Goal: Communication & Community: Ask a question

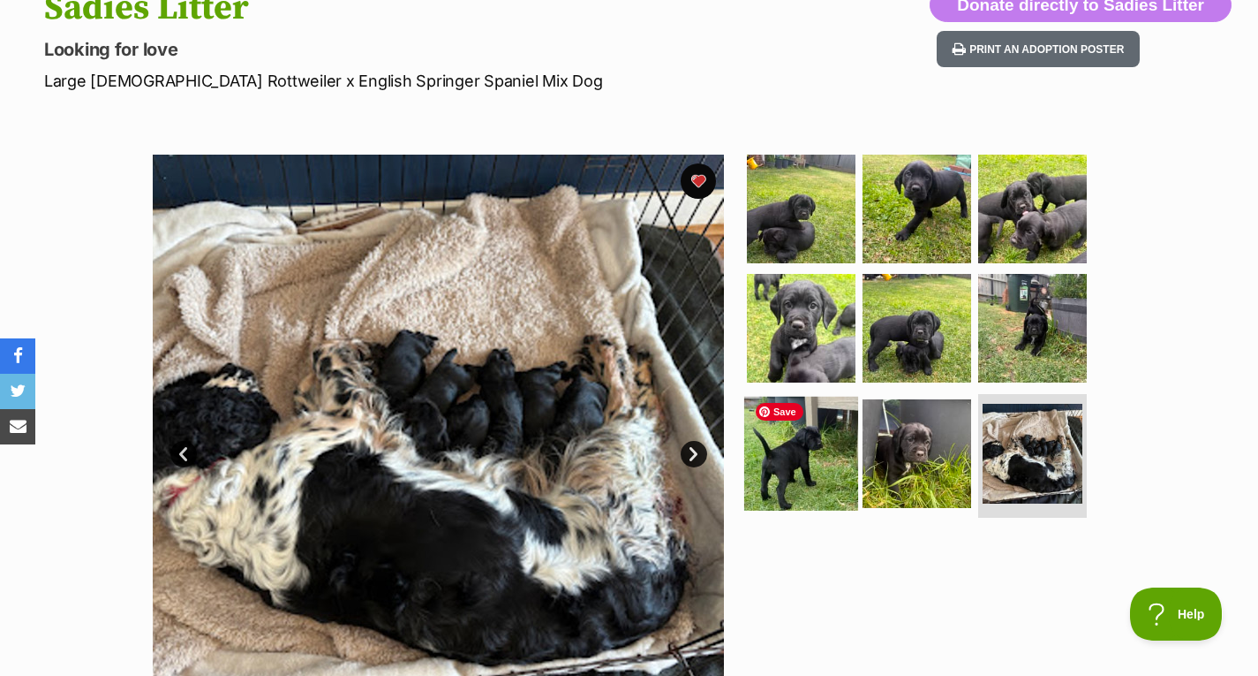
click at [822, 479] on img at bounding box center [801, 454] width 114 height 114
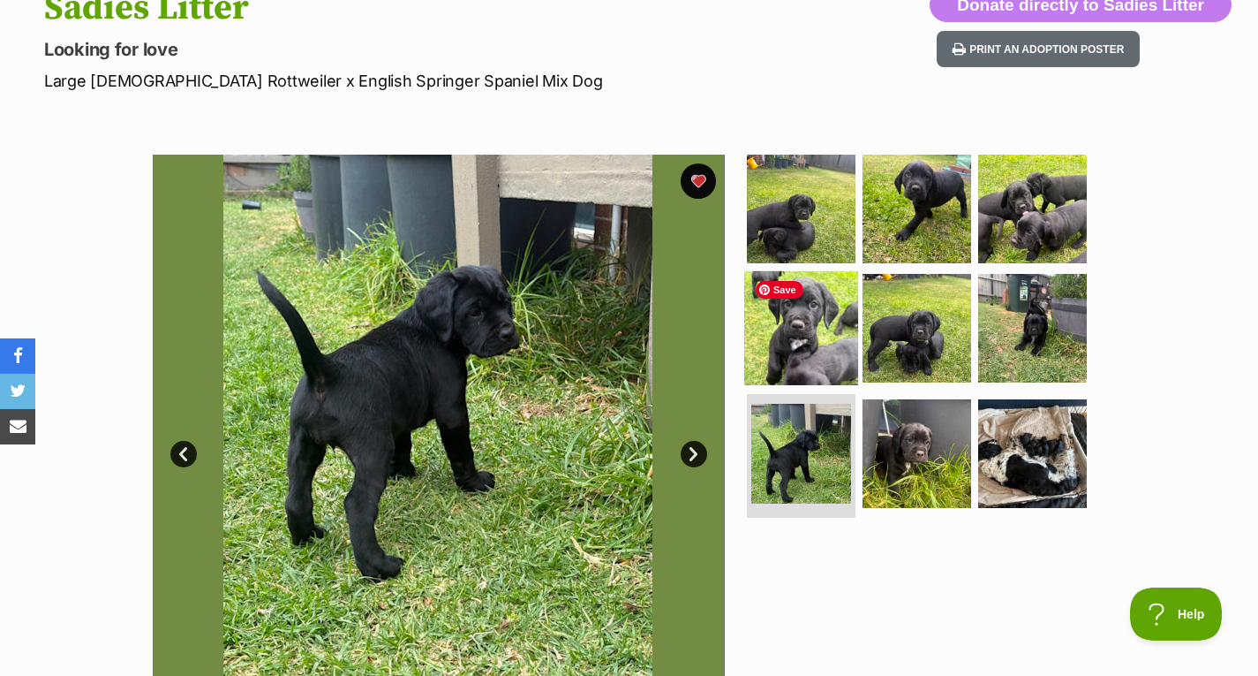
click at [825, 319] on img at bounding box center [801, 328] width 114 height 114
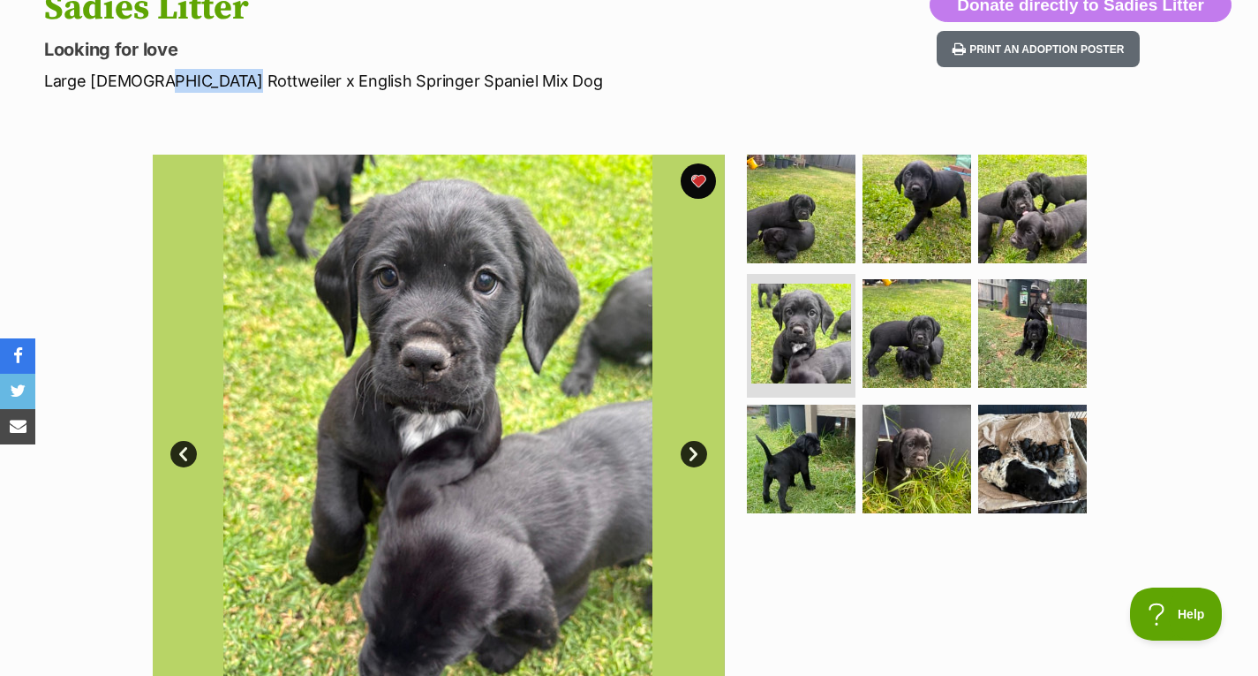
drag, startPoint x: 144, startPoint y: 88, endPoint x: 214, endPoint y: 90, distance: 69.8
click at [214, 90] on p "Large Male Rottweiler x English Springer Spaniel Mix Dog" at bounding box center [405, 81] width 723 height 24
drag, startPoint x: 223, startPoint y: 75, endPoint x: 395, endPoint y: 85, distance: 171.6
click at [395, 85] on p "Large Male Rottweiler x English Springer Spaniel Mix Dog" at bounding box center [405, 81] width 723 height 24
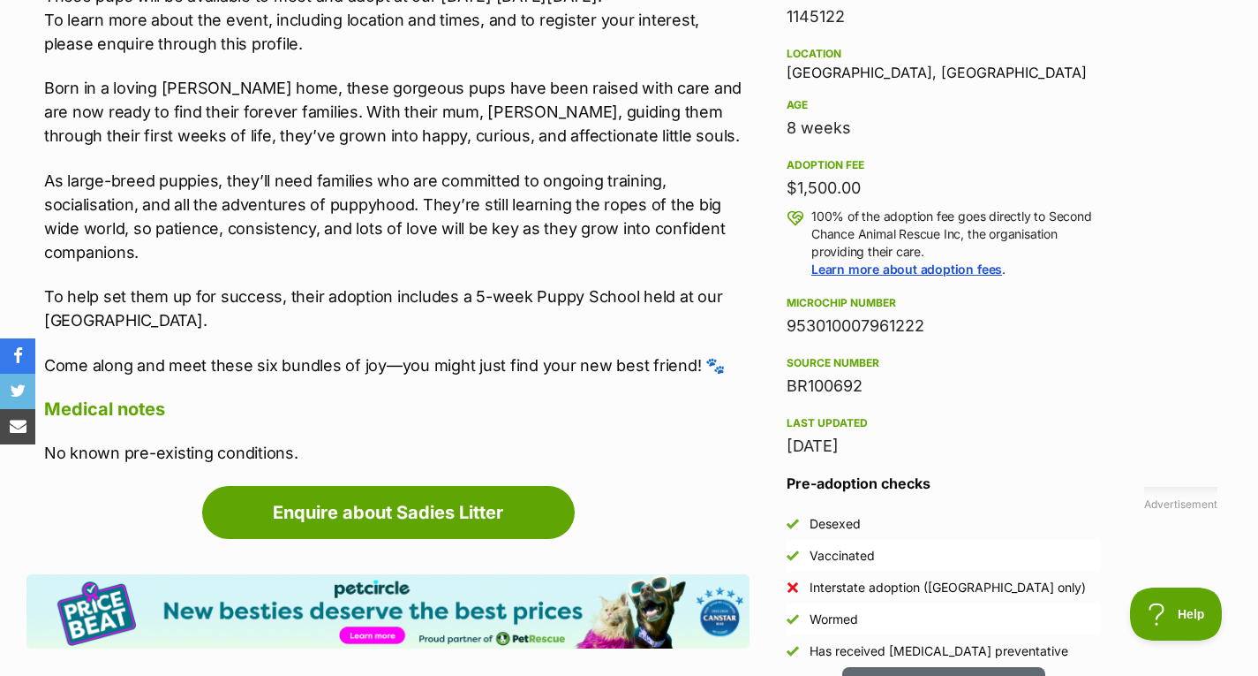
scroll to position [1141, 0]
drag, startPoint x: 790, startPoint y: 183, endPoint x: 902, endPoint y: 178, distance: 112.3
click at [902, 178] on div "$1,500.00" at bounding box center [944, 187] width 314 height 25
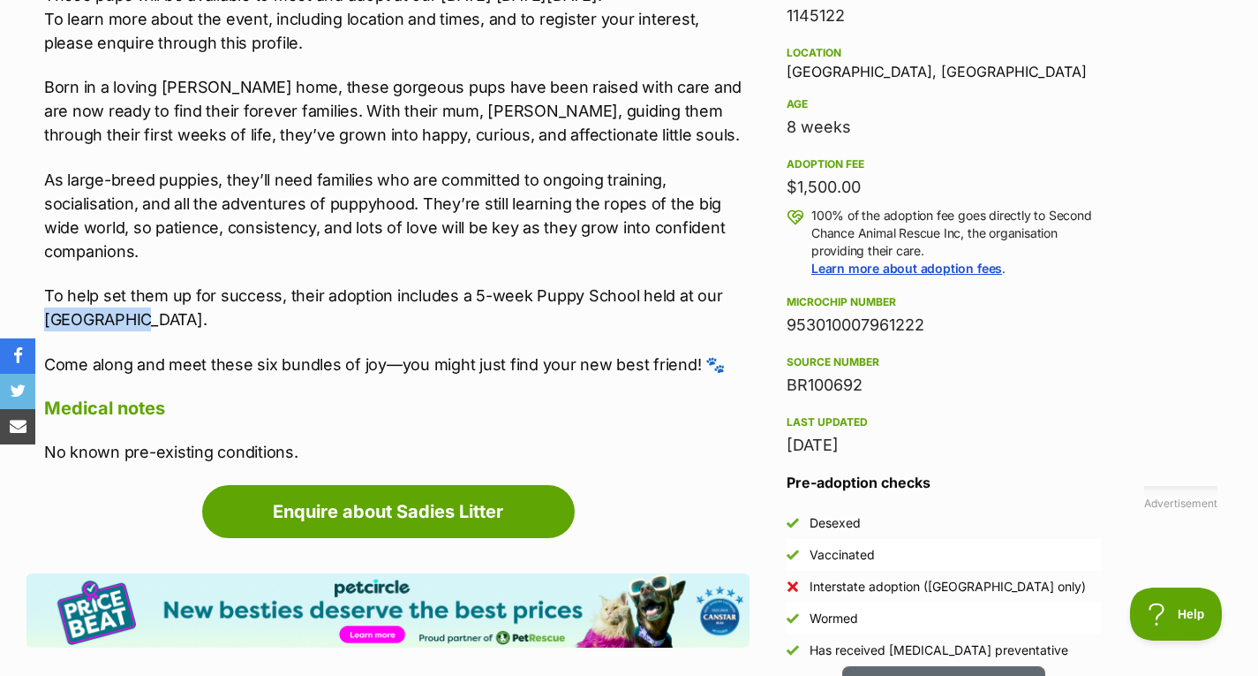
drag, startPoint x: 127, startPoint y: 294, endPoint x: 43, endPoint y: 296, distance: 83.9
click at [43, 296] on div "About Sadies Litter Meet Sadie’s Pups – Sydney, Sophie, Sage, Samuel, Sawyer & …" at bounding box center [387, 159] width 723 height 609
copy p "Craigieburn"
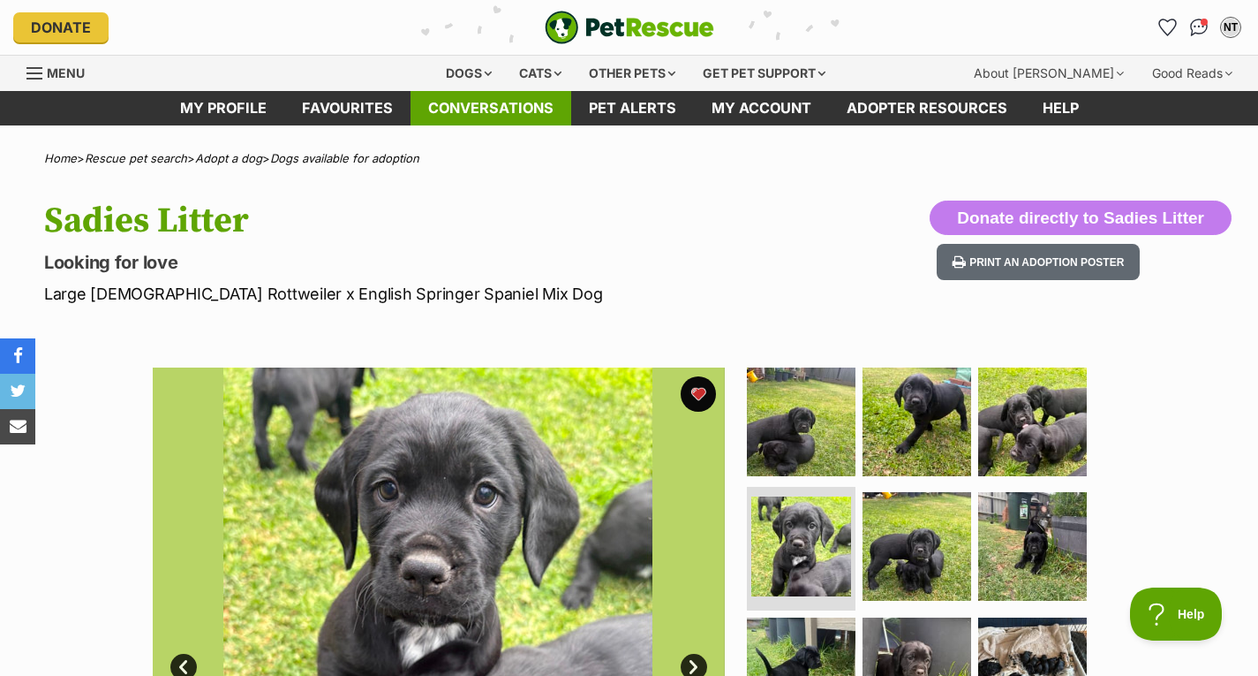
click at [469, 102] on link "Conversations" at bounding box center [491, 108] width 161 height 34
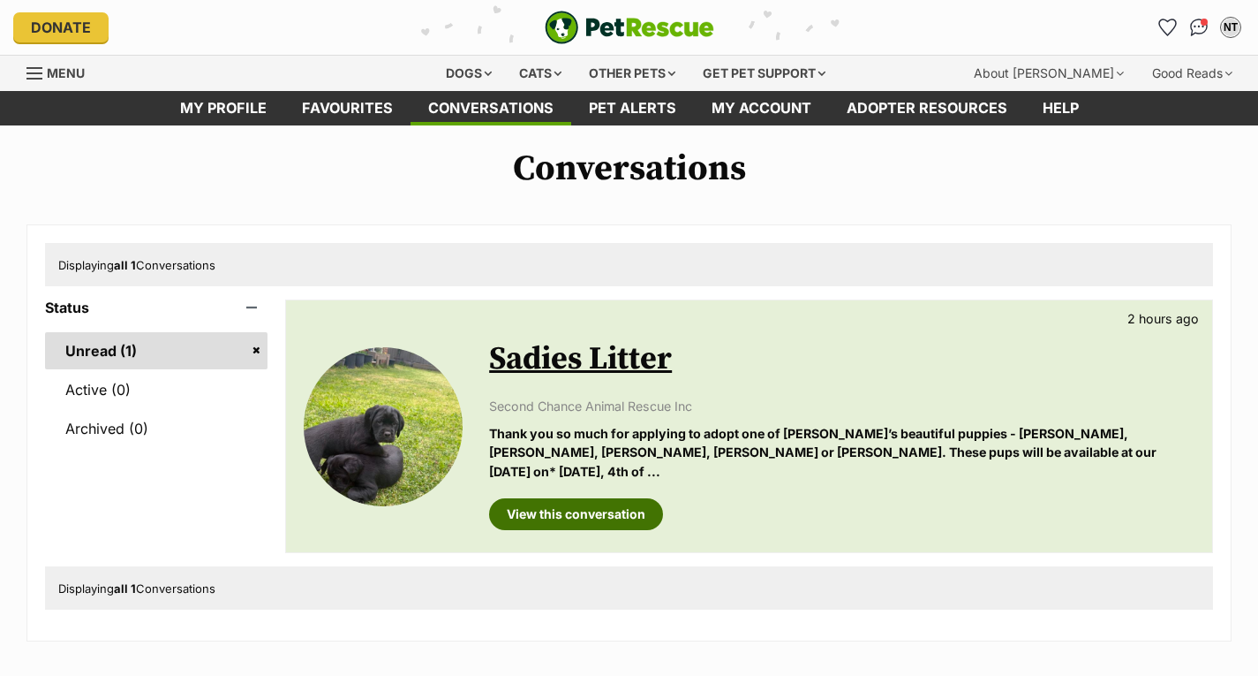
click at [597, 498] on link "View this conversation" at bounding box center [576, 514] width 174 height 32
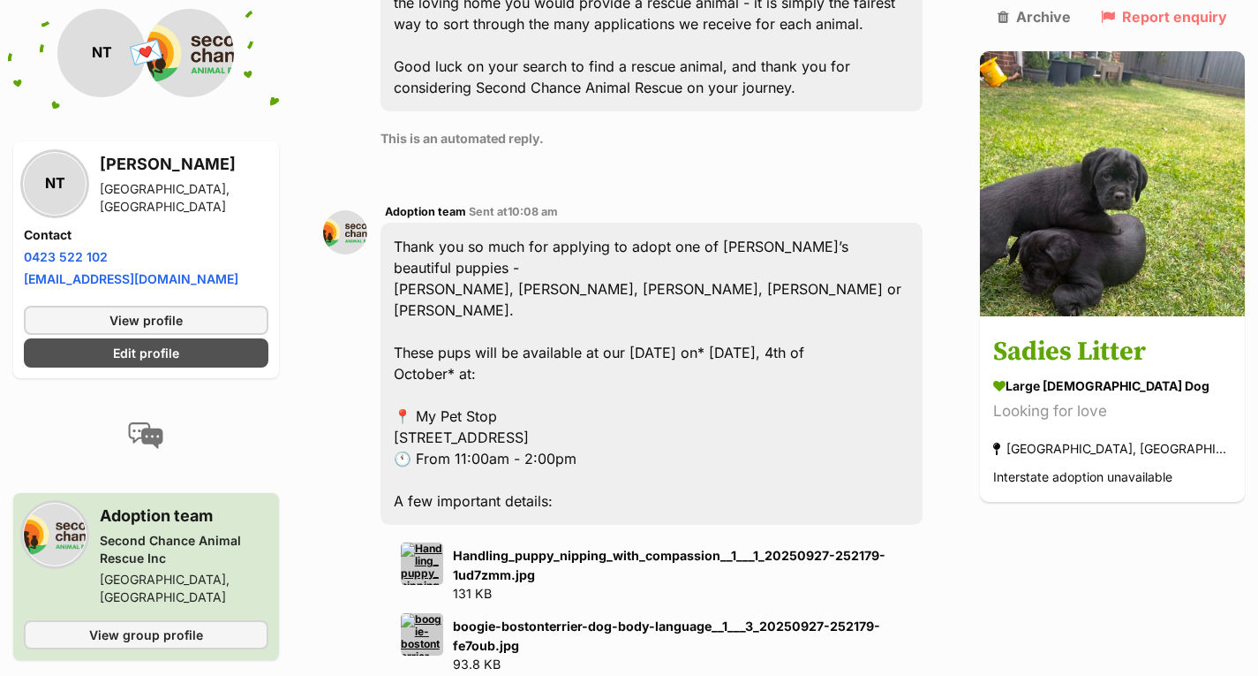
scroll to position [1510, 0]
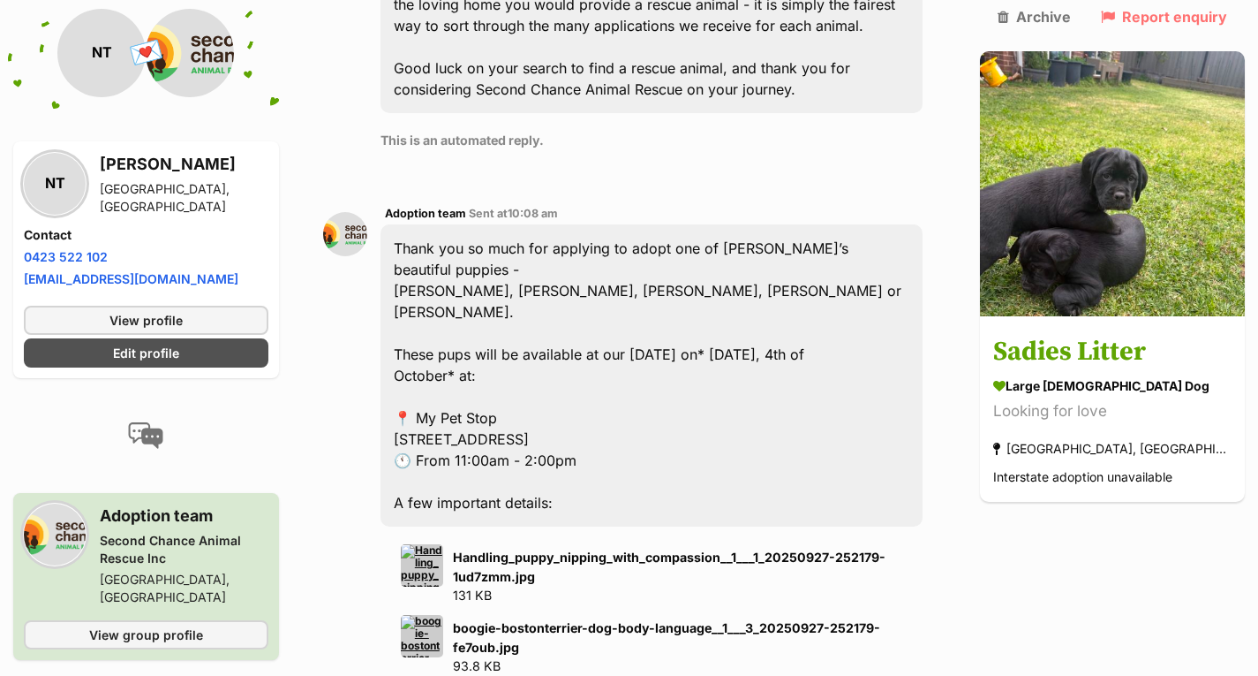
click at [434, 224] on div "Thank you so much for applying to adopt one of Sadie’s beautiful puppies - Sydn…" at bounding box center [652, 375] width 542 height 302
drag, startPoint x: 404, startPoint y: 248, endPoint x: 720, endPoint y: 248, distance: 315.3
click at [720, 248] on div "Thank you so much for applying to adopt one of Sadie’s beautiful puppies - Sydn…" at bounding box center [652, 375] width 542 height 302
copy div "[STREET_ADDRESS]"
click at [739, 253] on div "Thank you so much for applying to adopt one of Sadie’s beautiful puppies - Sydn…" at bounding box center [652, 375] width 542 height 302
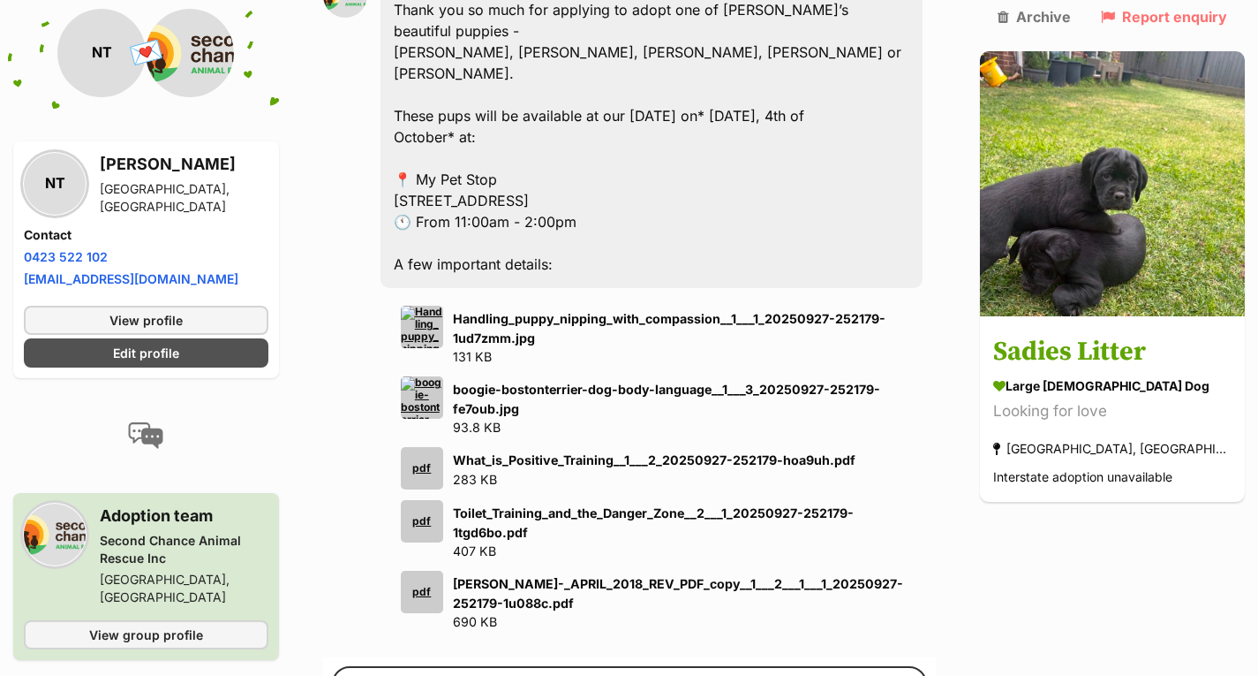
scroll to position [1749, 0]
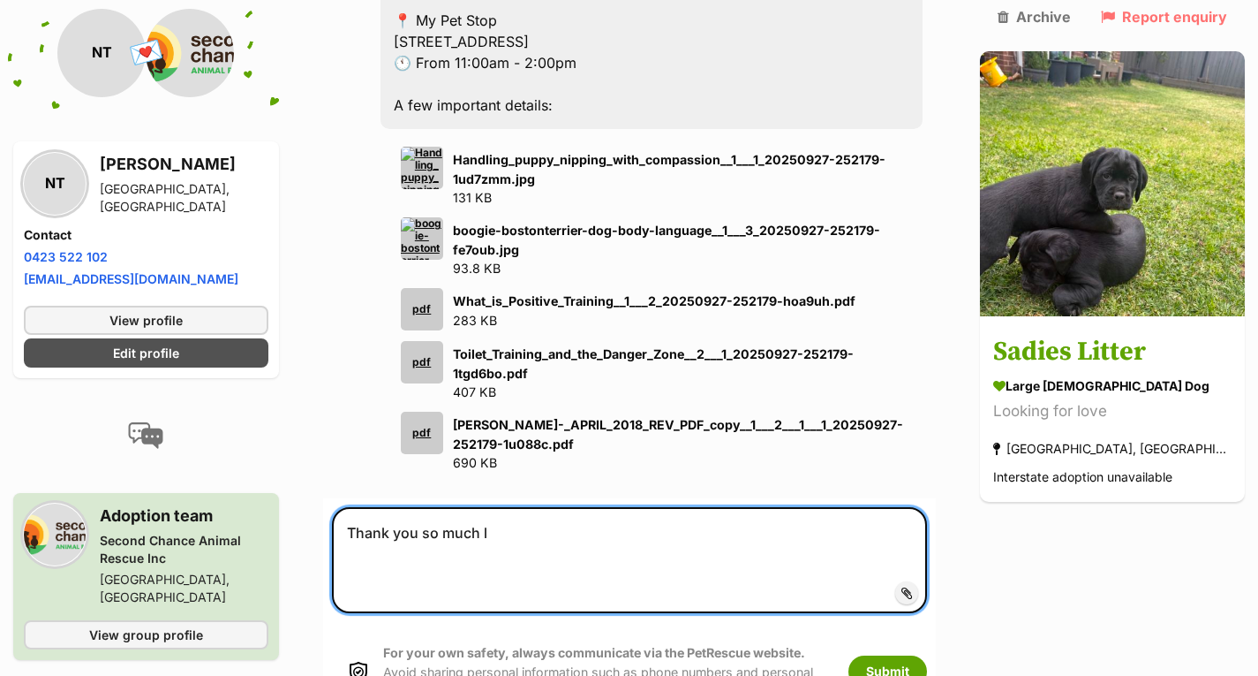
scroll to position [1907, 0]
click at [429, 508] on textarea "Thank you so much l can not wait to meet these little angels! kind regaurds Nia…" at bounding box center [629, 561] width 595 height 106
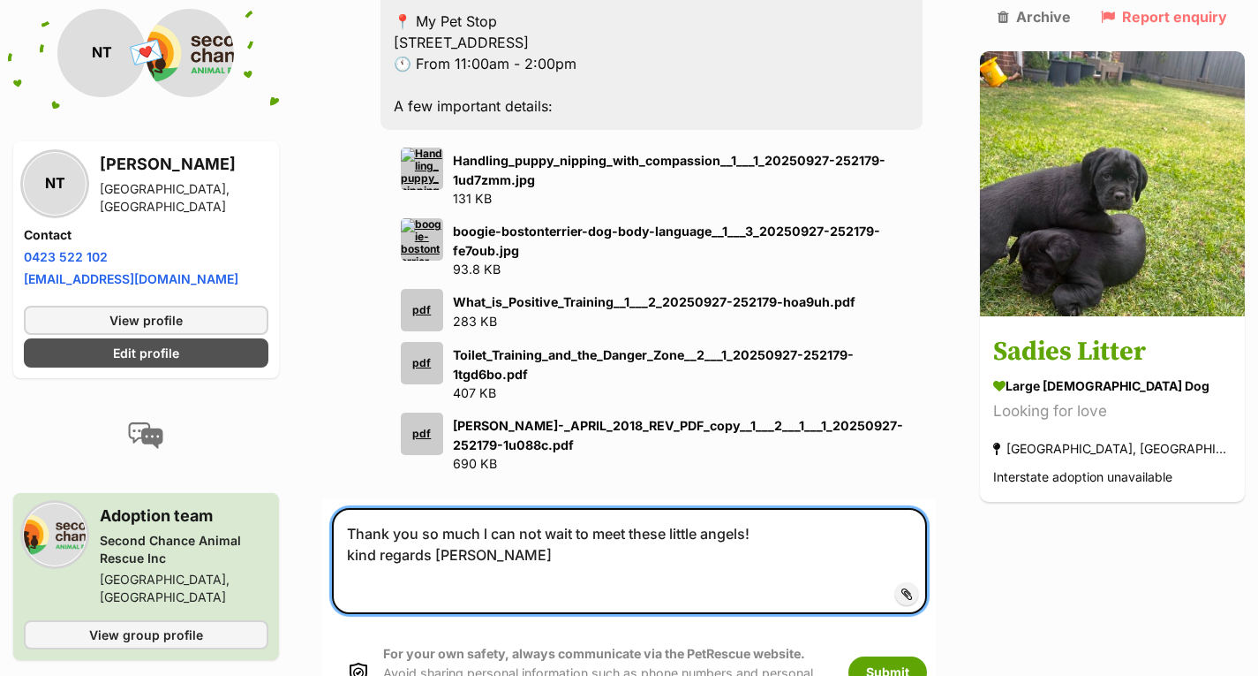
click at [495, 508] on textarea "Thank you so much l can not wait to meet these little angels! kind regards Niamh" at bounding box center [629, 561] width 595 height 106
click at [501, 508] on textarea "Thank you so much l can not wait to meet these little angels! kind regards Niamh" at bounding box center [629, 561] width 595 height 106
type textarea "Thank you so much l can not wait to meet these little angels! kind regards Niamh"
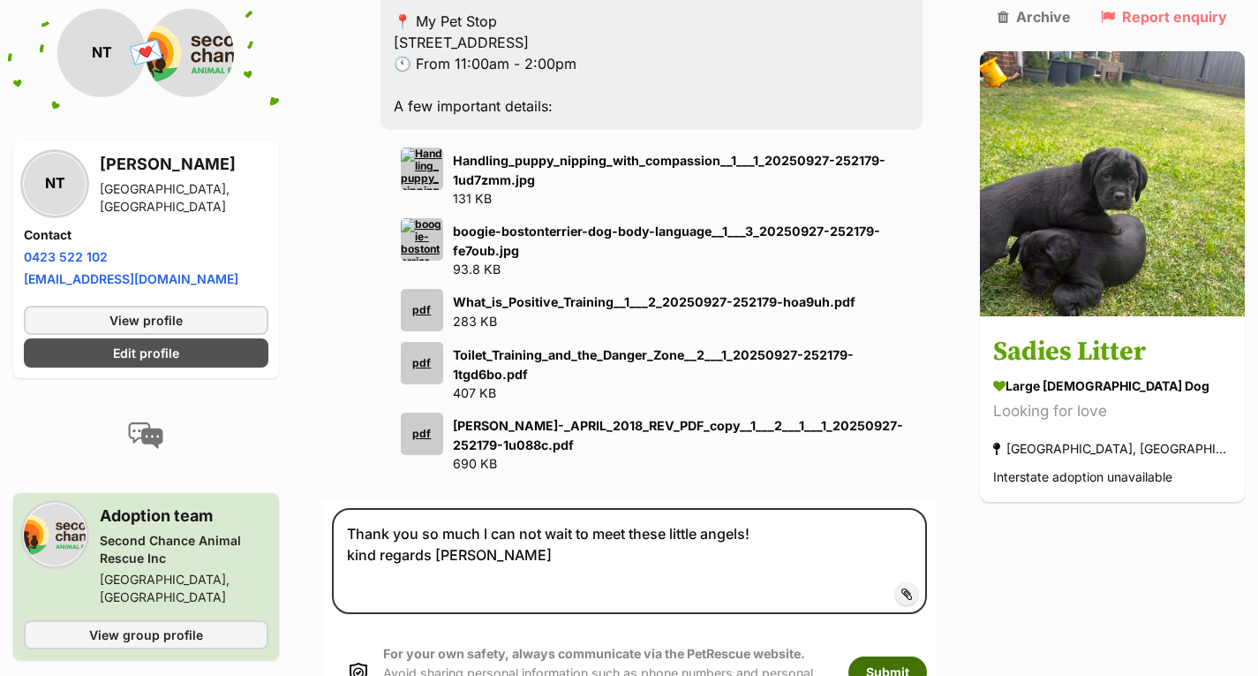
click at [927, 656] on button "Submit" at bounding box center [888, 672] width 79 height 32
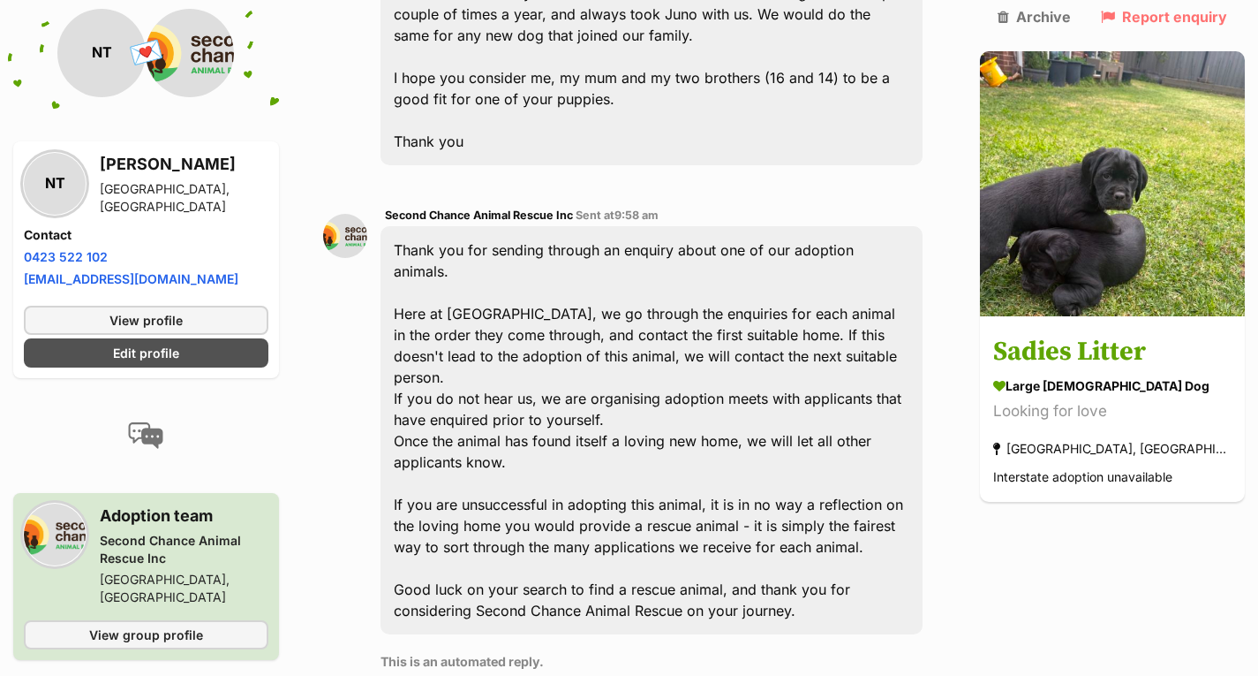
scroll to position [985, 0]
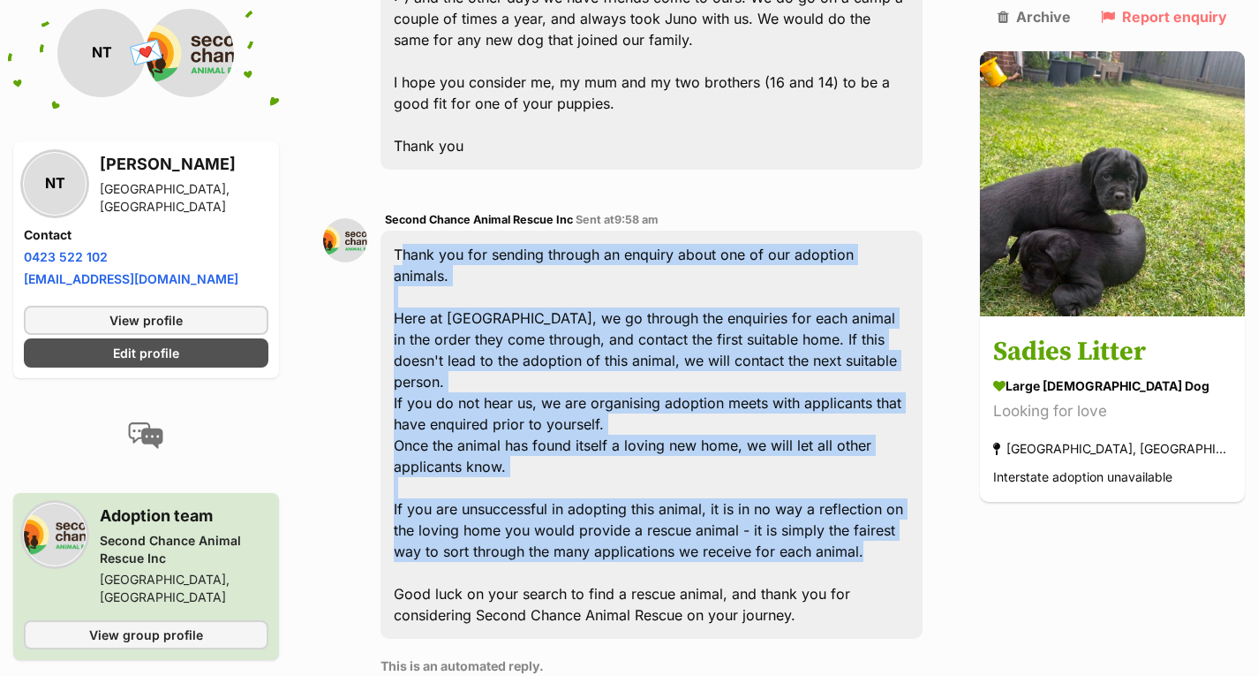
drag, startPoint x: 403, startPoint y: 140, endPoint x: 1001, endPoint y: 418, distance: 659.9
click at [1001, 418] on div "Back to all conversations 💌 Conversation participant details NT NT Niamh Thomas…" at bounding box center [629, 471] width 1258 height 2617
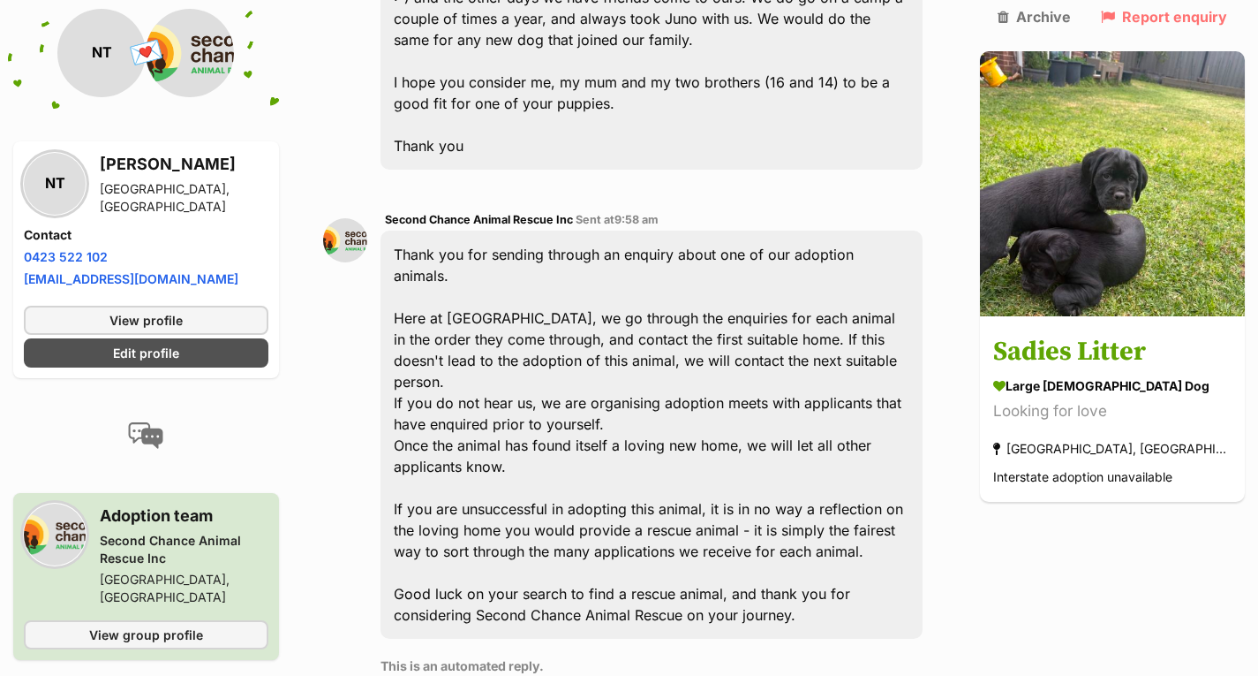
click at [813, 656] on p "This is an automated reply." at bounding box center [652, 665] width 542 height 19
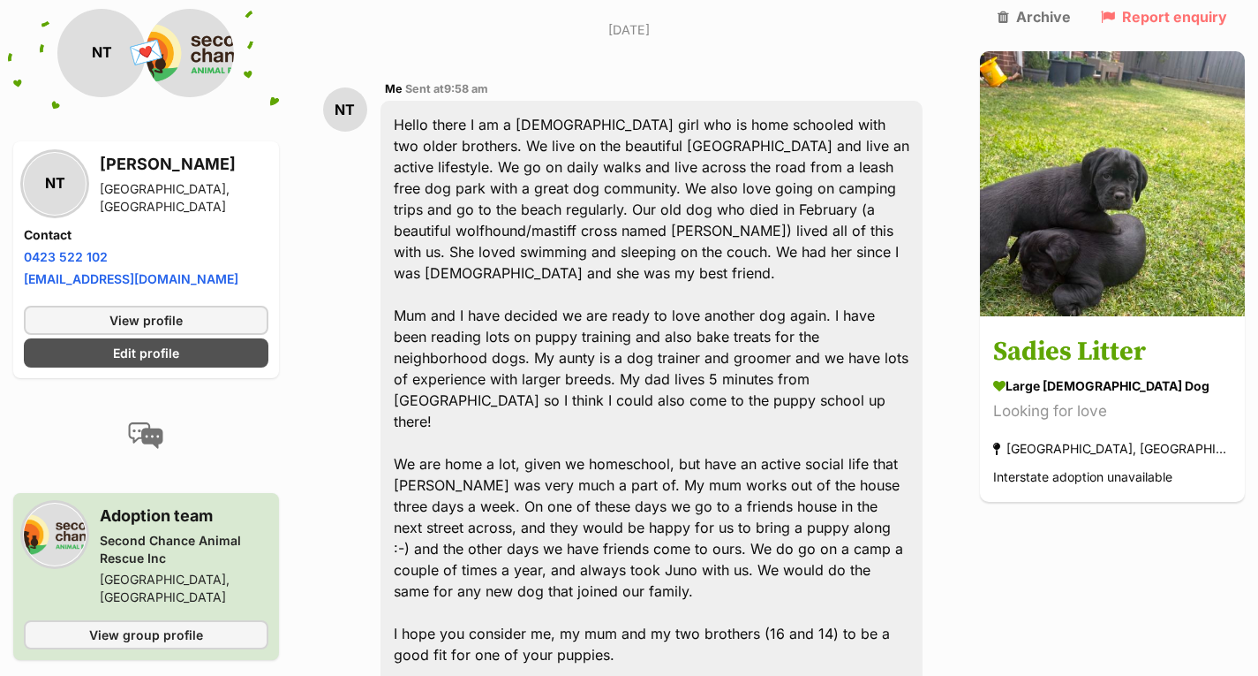
scroll to position [435, 0]
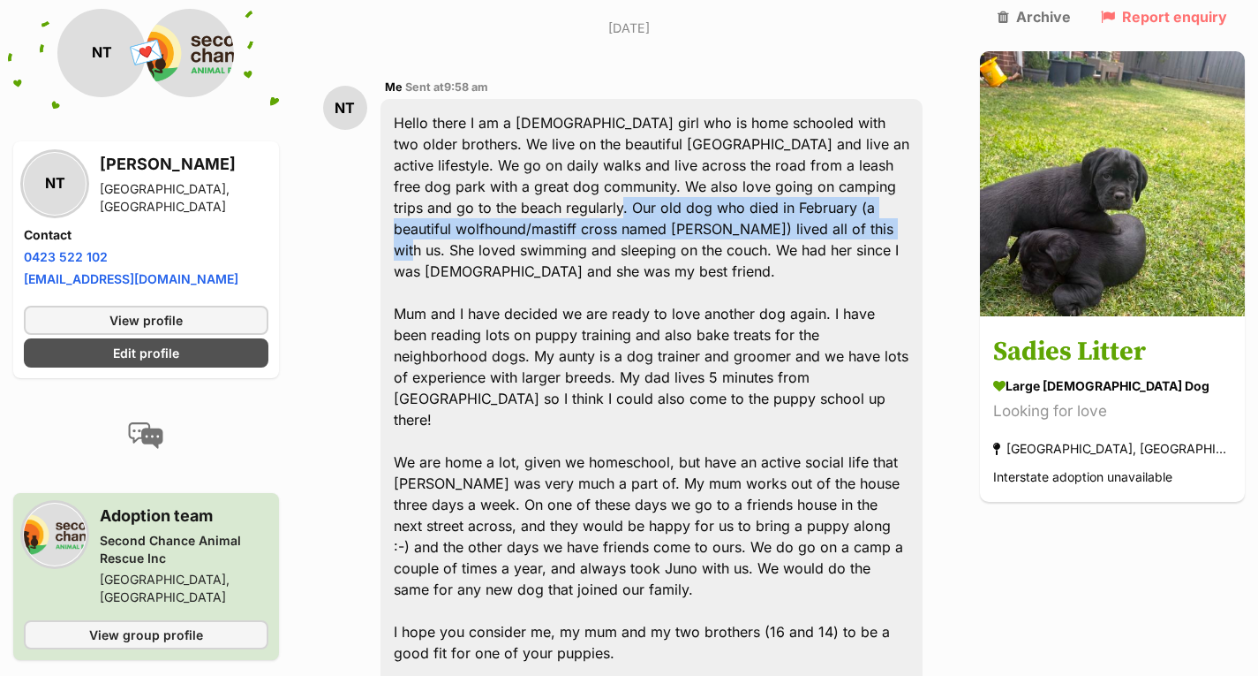
drag, startPoint x: 478, startPoint y: 162, endPoint x: 698, endPoint y: 173, distance: 220.2
click at [698, 173] on div "Hello there I am a 12 year-old girl who is home schooled with two older brother…" at bounding box center [652, 409] width 542 height 620
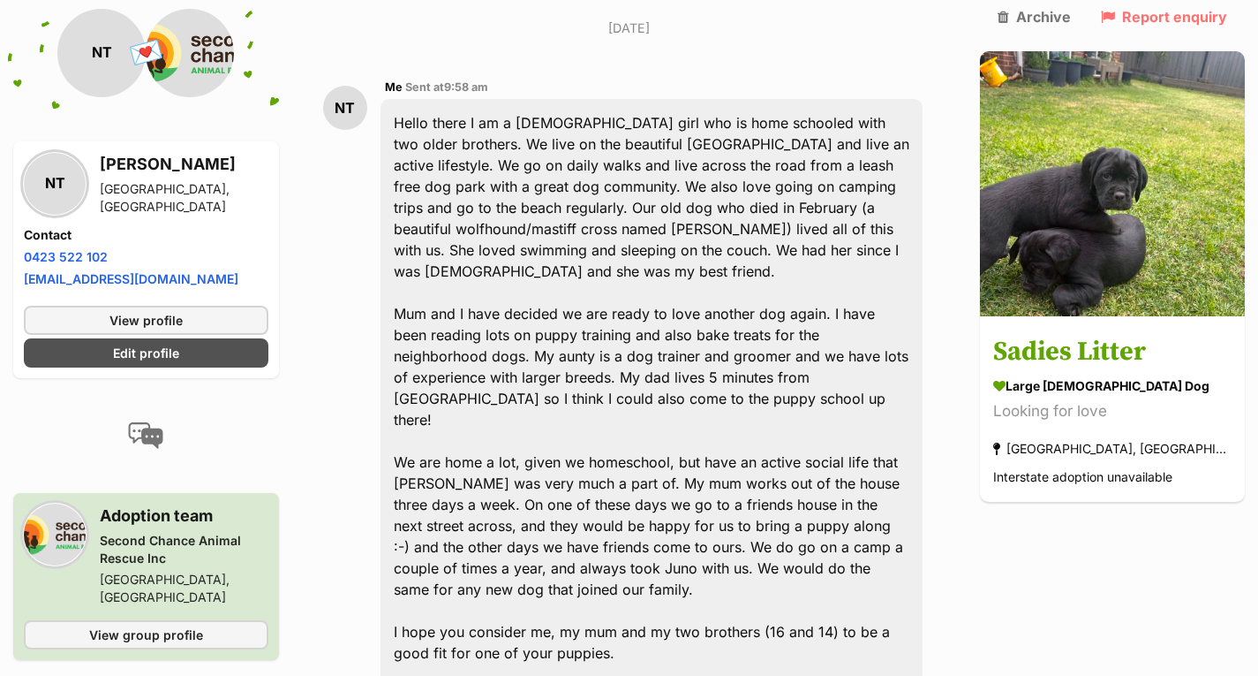
click at [894, 200] on div "Hello there I am a 12 year-old girl who is home schooled with two older brother…" at bounding box center [652, 409] width 542 height 620
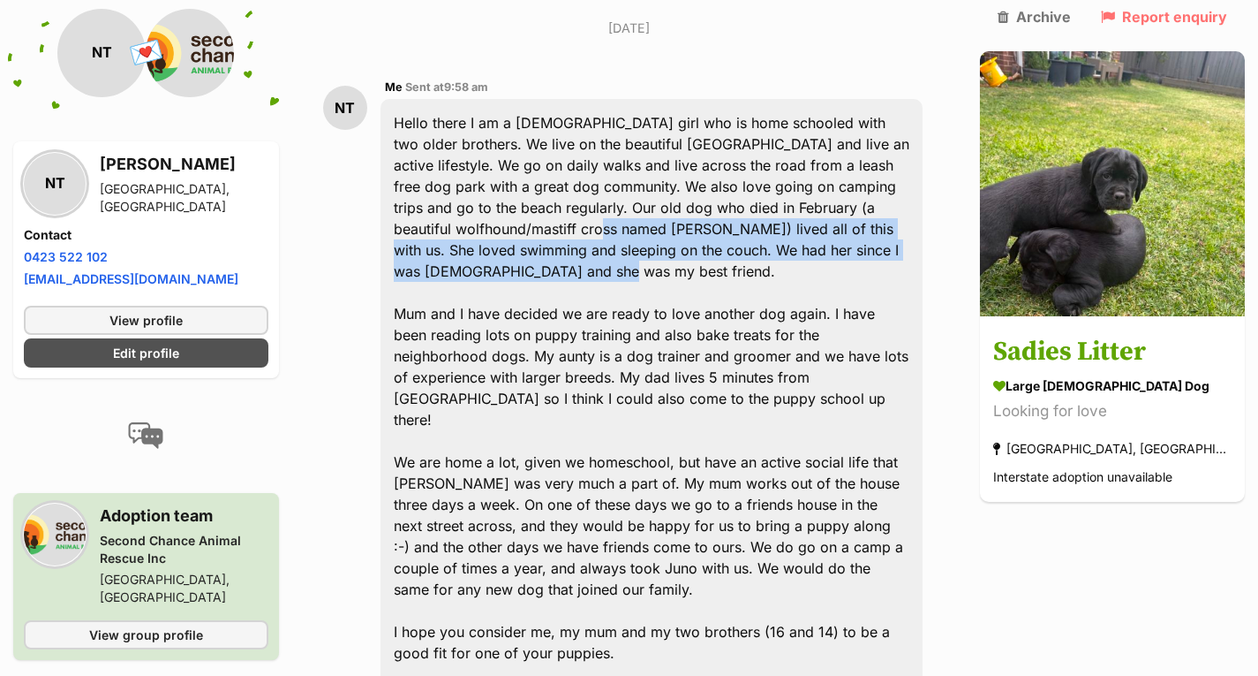
drag, startPoint x: 877, startPoint y: 203, endPoint x: 370, endPoint y: 185, distance: 507.3
click at [370, 185] on div "NT Me Sent at 9:58 am Hello there I am a 12 year-old girl who is home schooled …" at bounding box center [629, 398] width 613 height 669
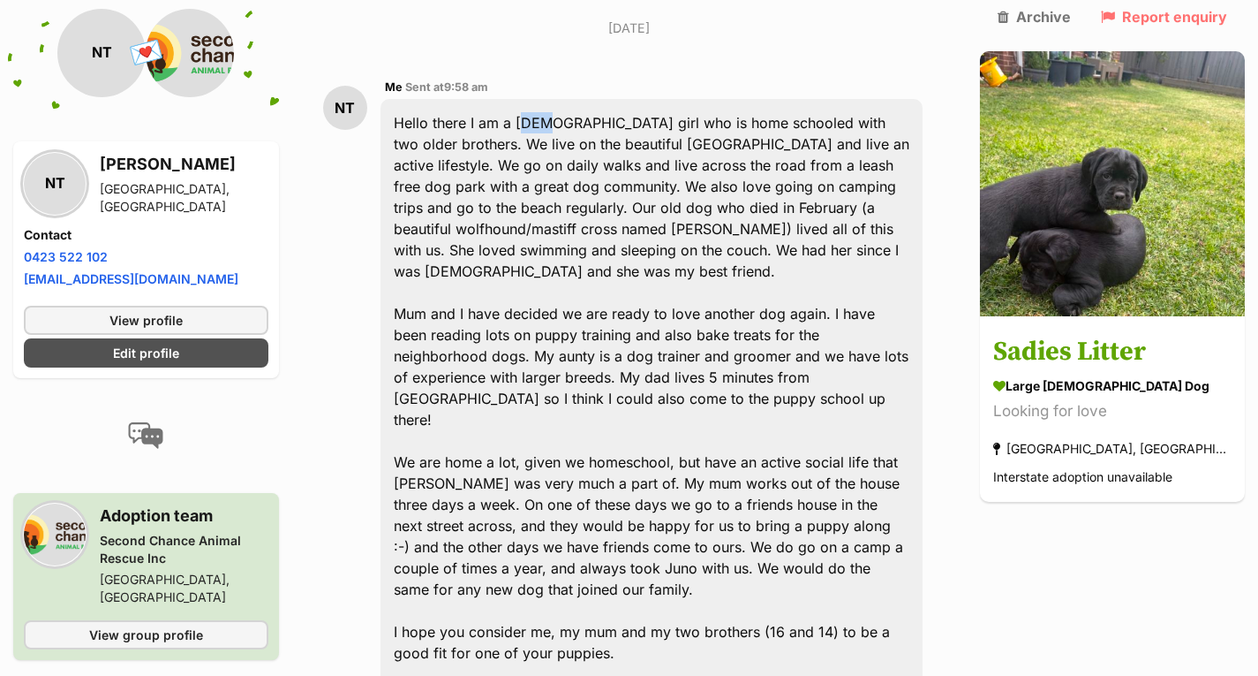
drag, startPoint x: 531, startPoint y: 77, endPoint x: 548, endPoint y: 82, distance: 17.6
click at [548, 99] on div "Hello there I am a 12 year-old girl who is home schooled with two older brother…" at bounding box center [652, 409] width 542 height 620
click at [389, 186] on div "NT Me Sent at 9:58 am Hello there I am a 12 year-old girl who is home schooled …" at bounding box center [629, 398] width 613 height 669
drag, startPoint x: 608, startPoint y: 206, endPoint x: 553, endPoint y: 204, distance: 55.7
click at [553, 204] on div "Hello there I am a 12 year-old girl who is home schooled with two older brother…" at bounding box center [652, 409] width 542 height 620
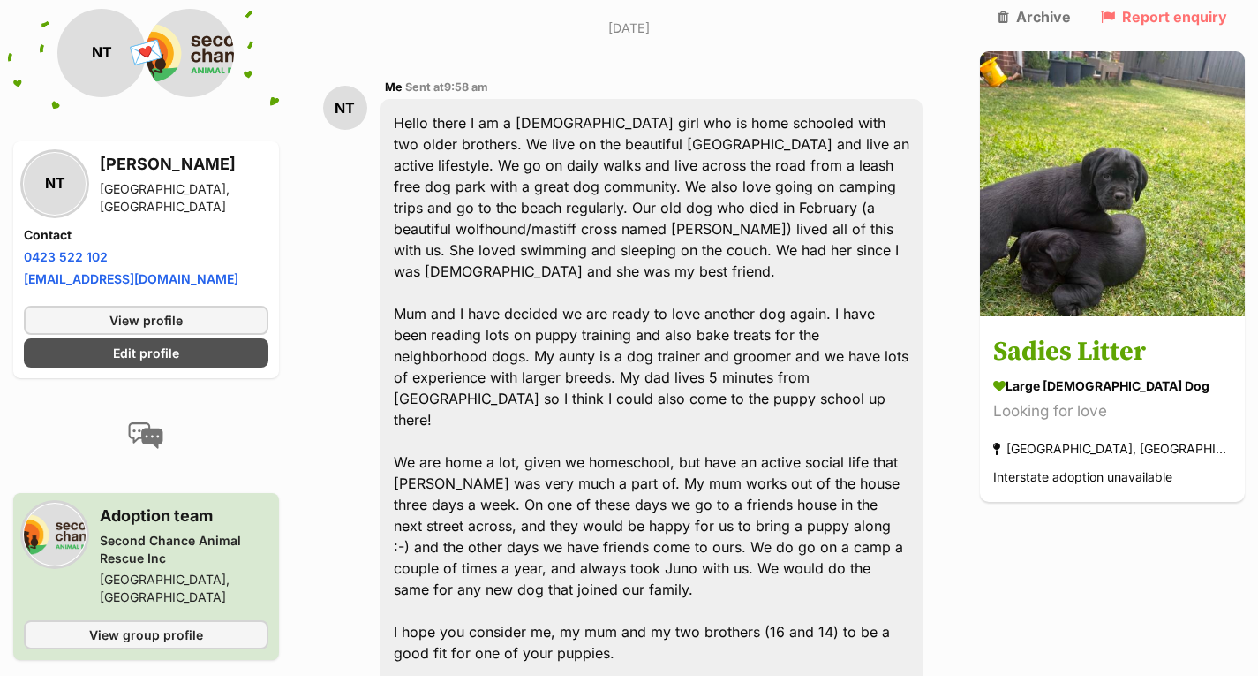
click at [495, 209] on div "Hello there I am a 12 year-old girl who is home schooled with two older brother…" at bounding box center [652, 409] width 542 height 620
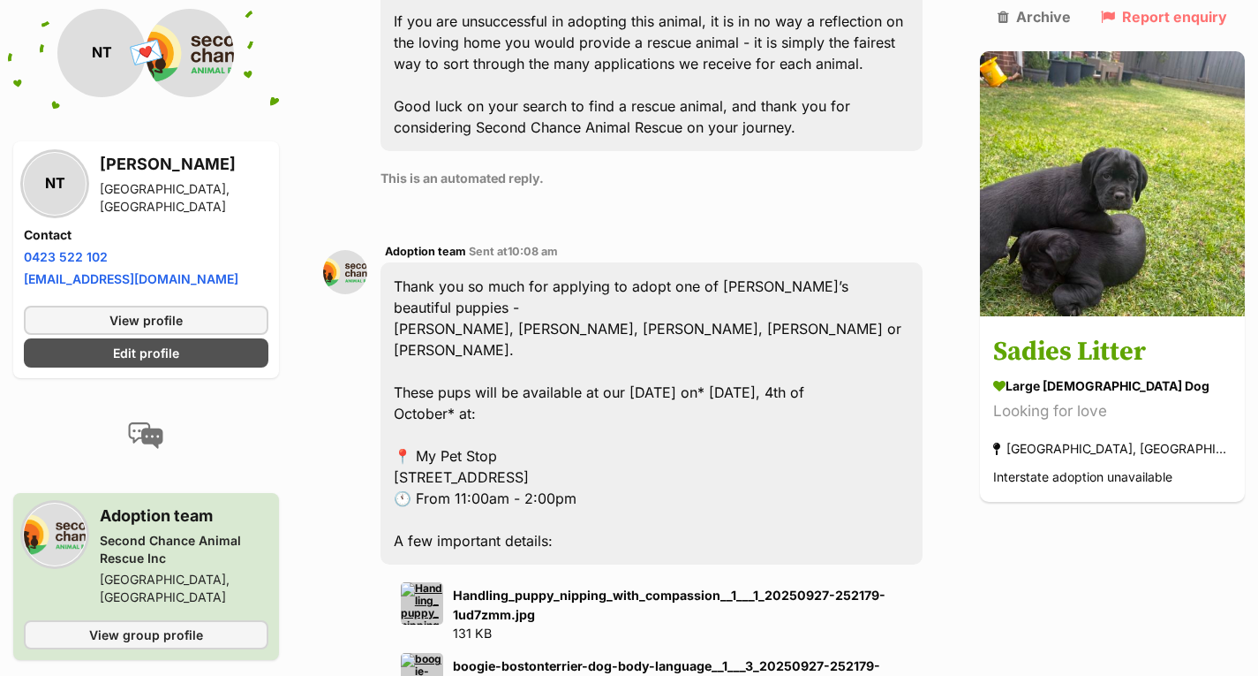
scroll to position [1482, 0]
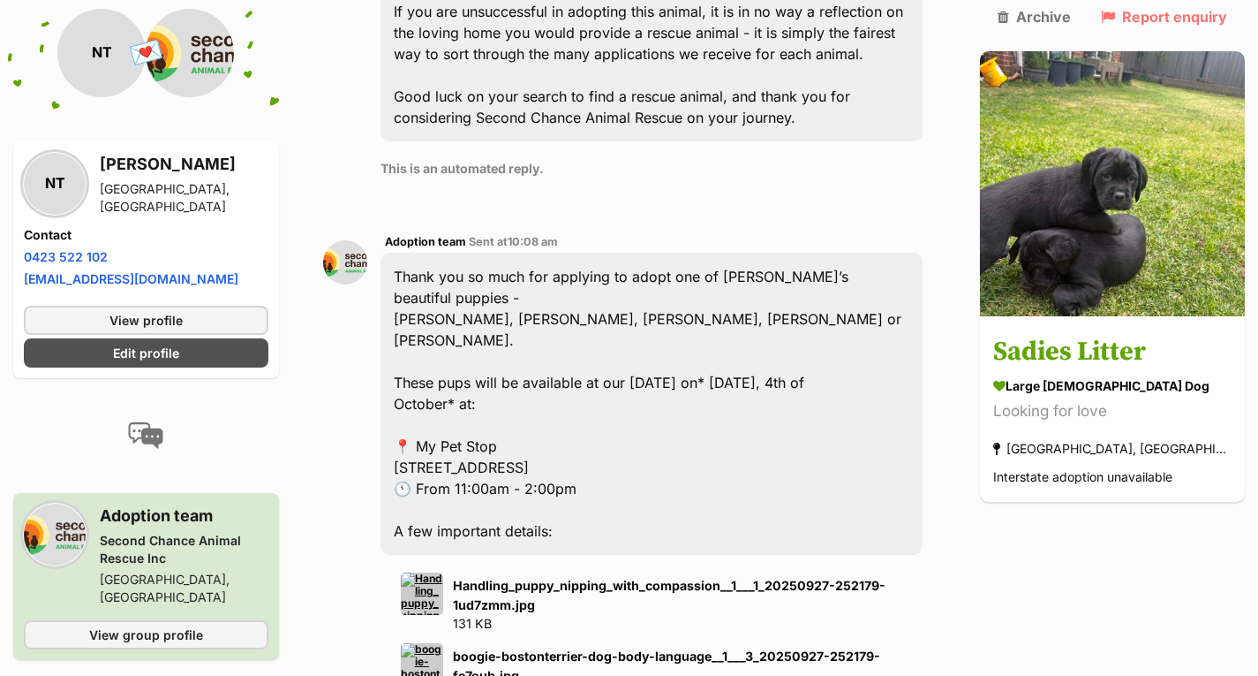
click at [418, 572] on img at bounding box center [422, 593] width 42 height 42
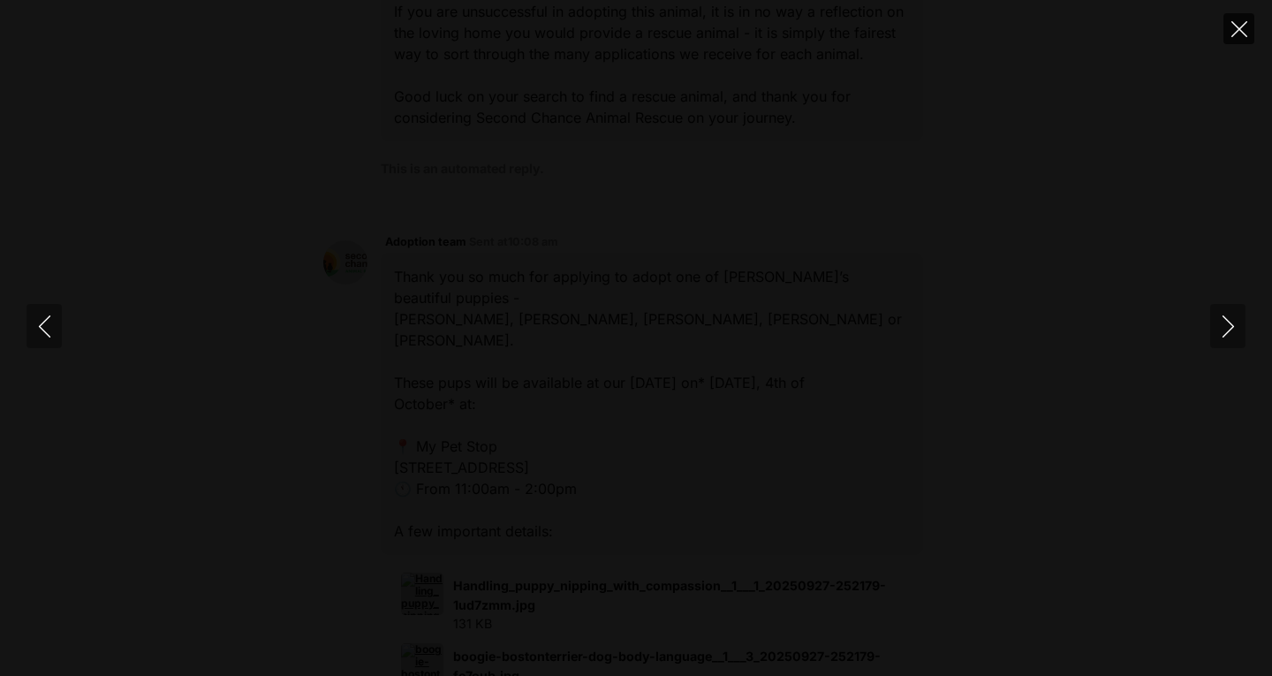
click at [1243, 26] on icon "Close" at bounding box center [1239, 29] width 16 height 16
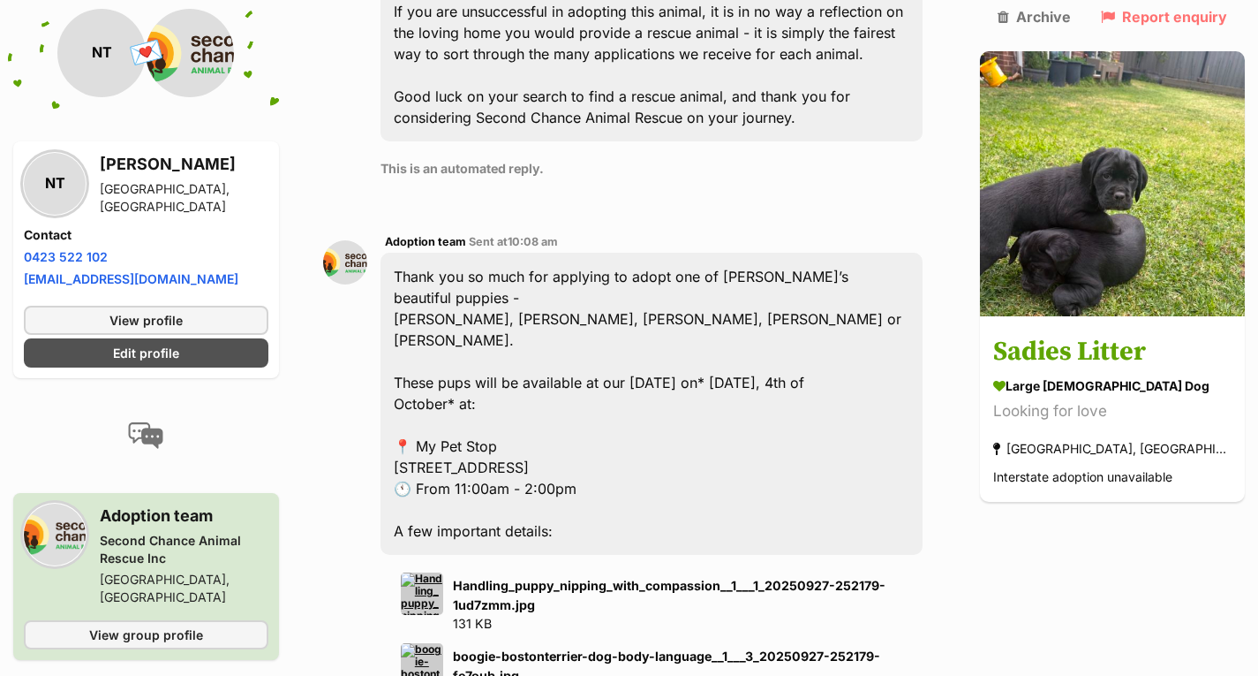
click at [427, 643] on img at bounding box center [422, 664] width 42 height 42
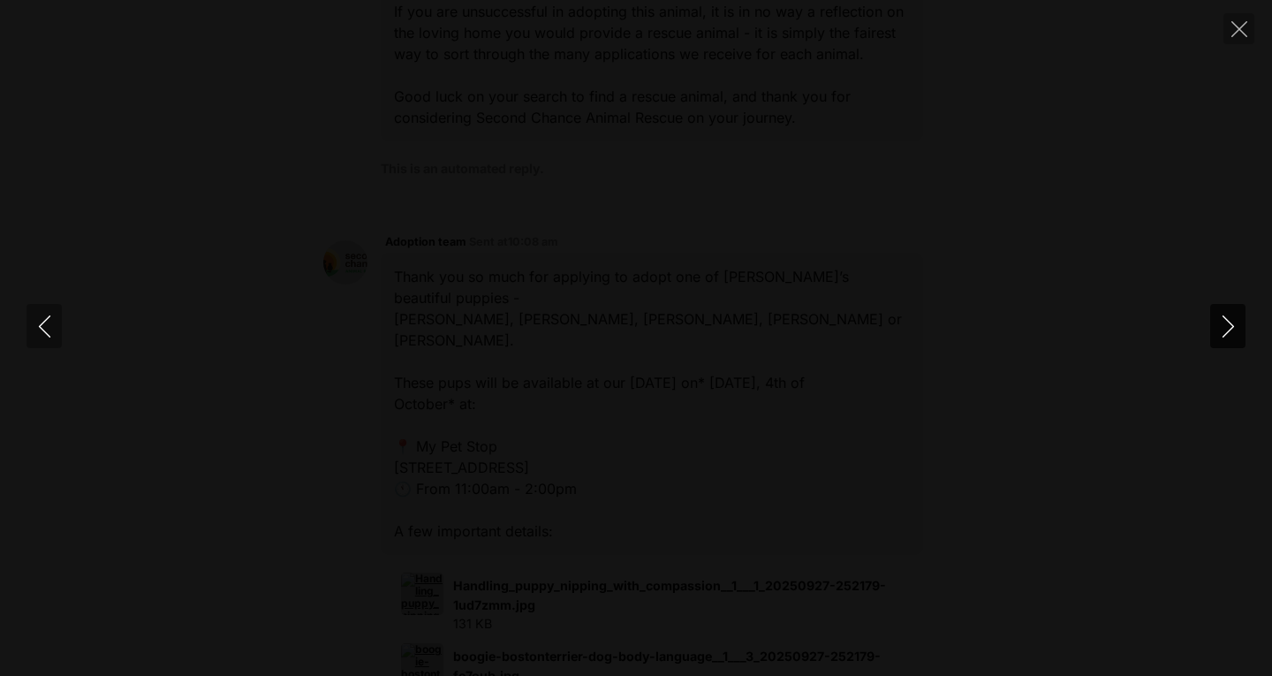
click at [1227, 336] on icon "Next" at bounding box center [1228, 326] width 22 height 22
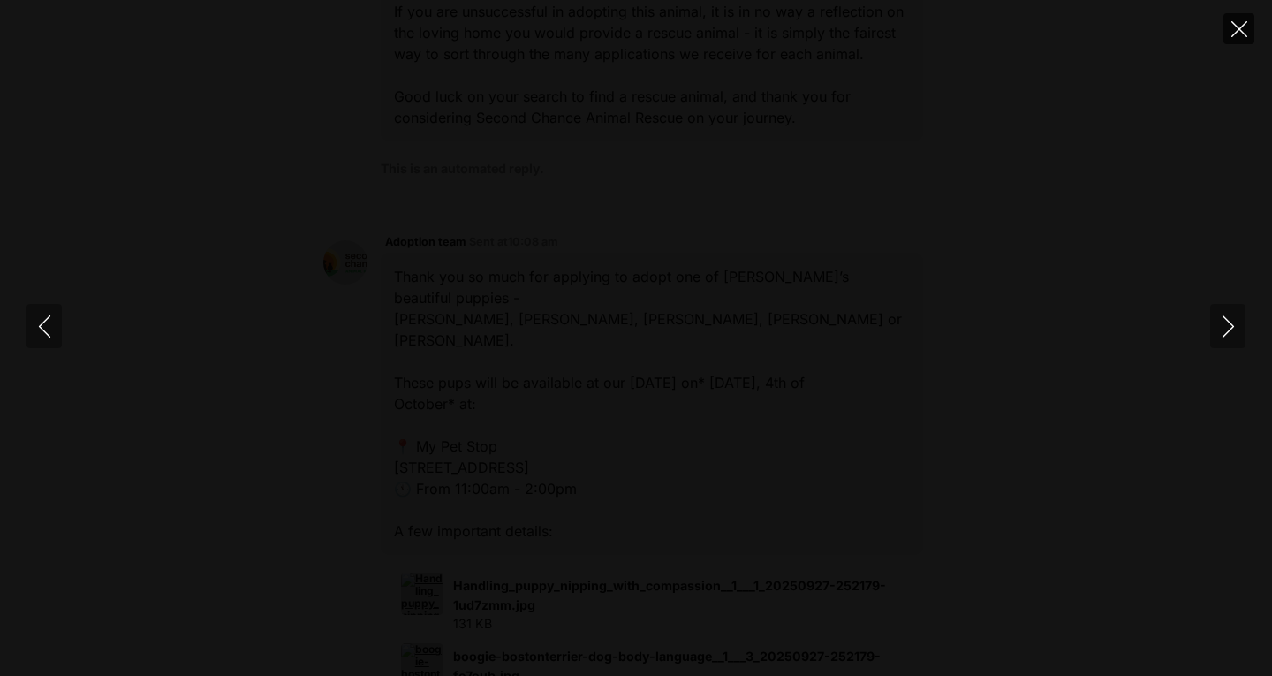
click at [1234, 42] on button "Close" at bounding box center [1238, 28] width 31 height 31
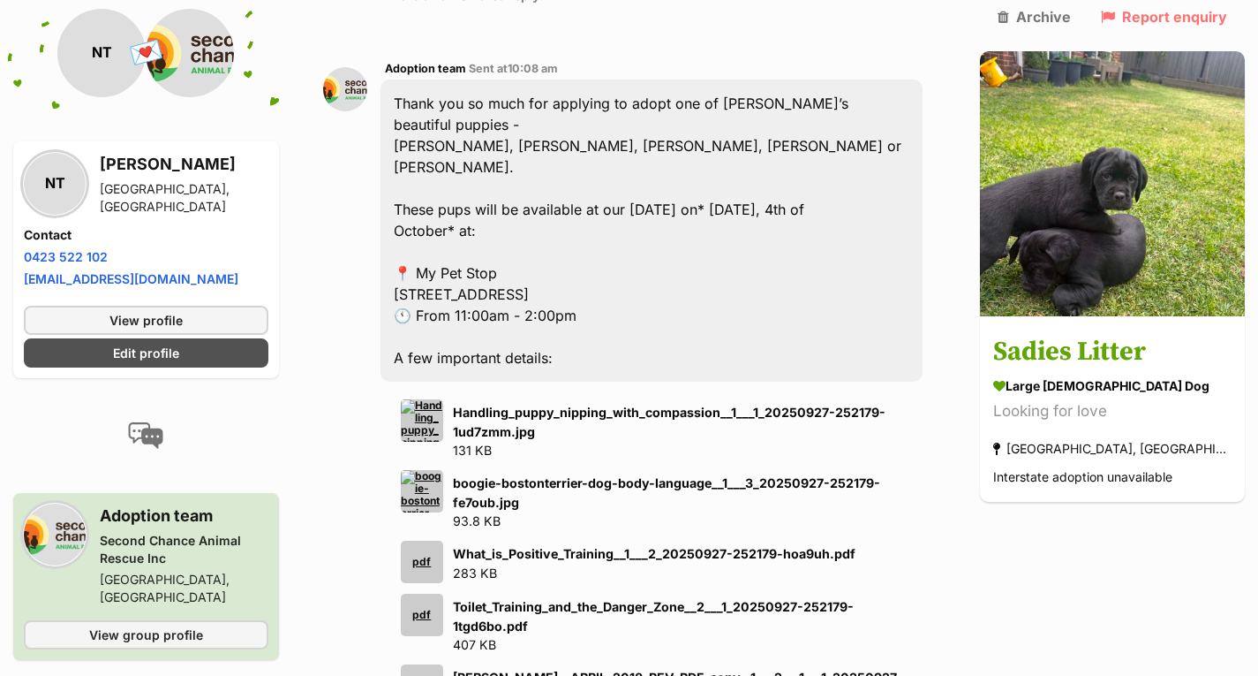
scroll to position [1653, 0]
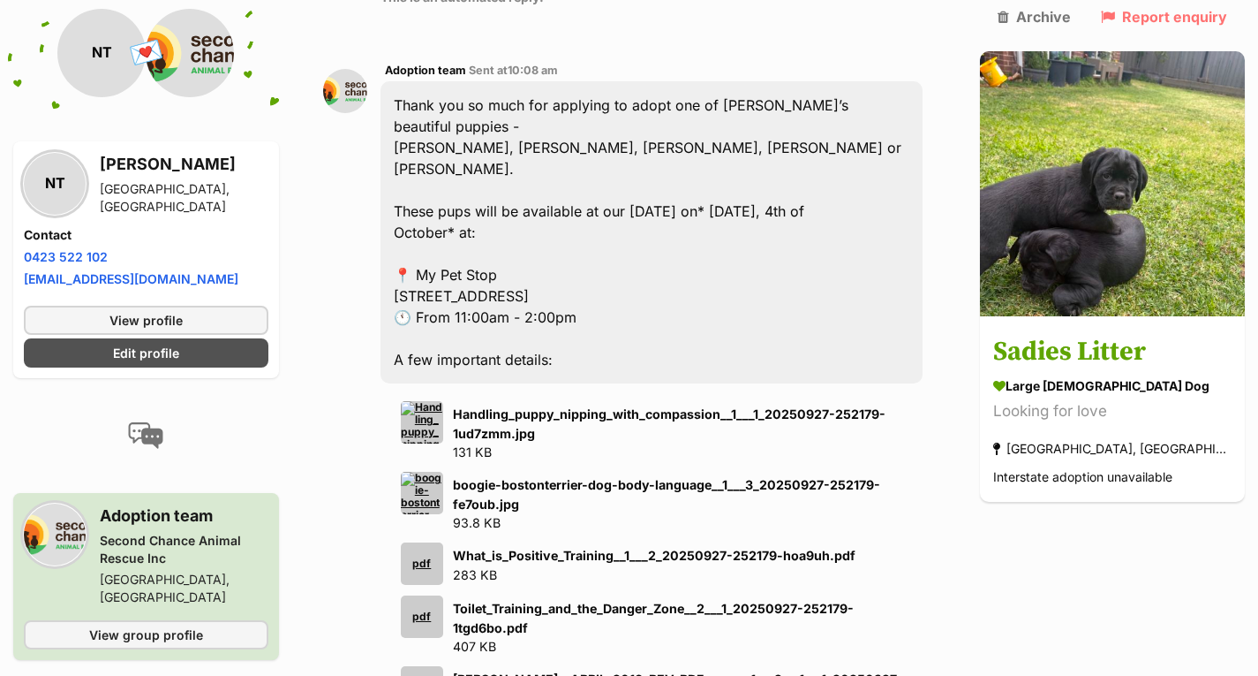
click at [433, 401] on img at bounding box center [422, 422] width 42 height 42
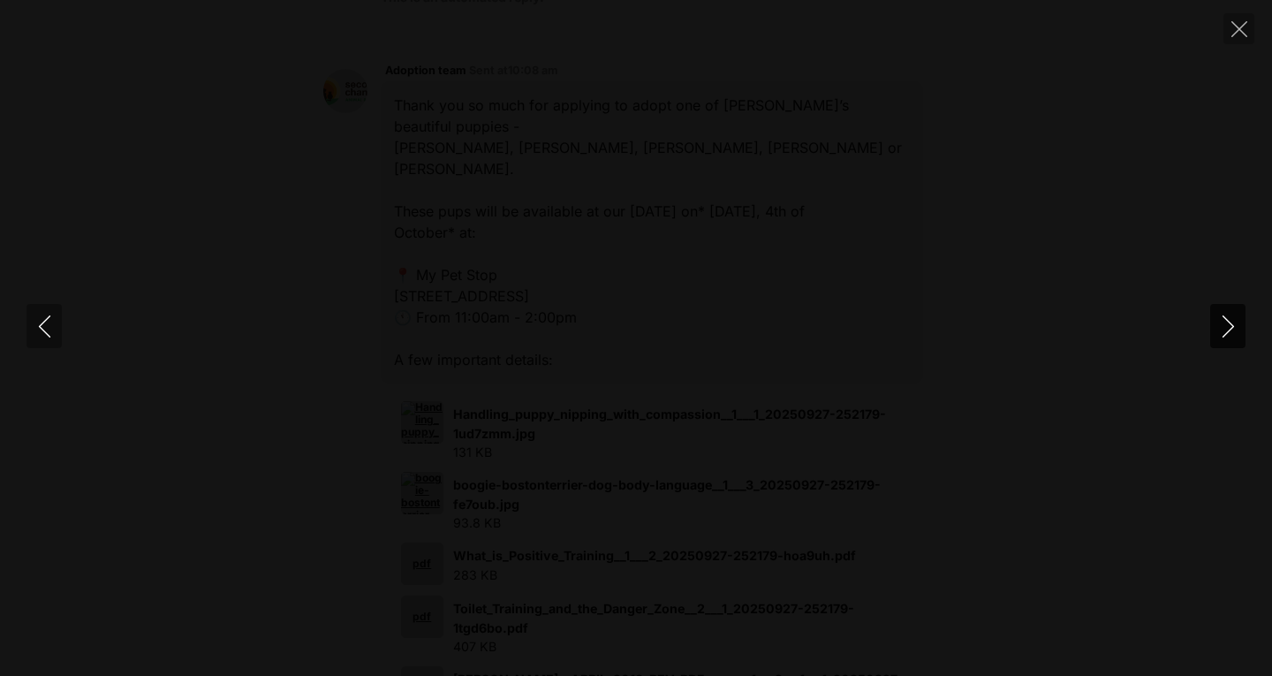
click at [1235, 328] on icon "Next" at bounding box center [1228, 326] width 22 height 22
click at [548, 338] on img at bounding box center [636, 338] width 177 height 0
click at [599, 338] on img at bounding box center [636, 338] width 177 height 0
click at [615, 338] on img at bounding box center [636, 338] width 177 height 0
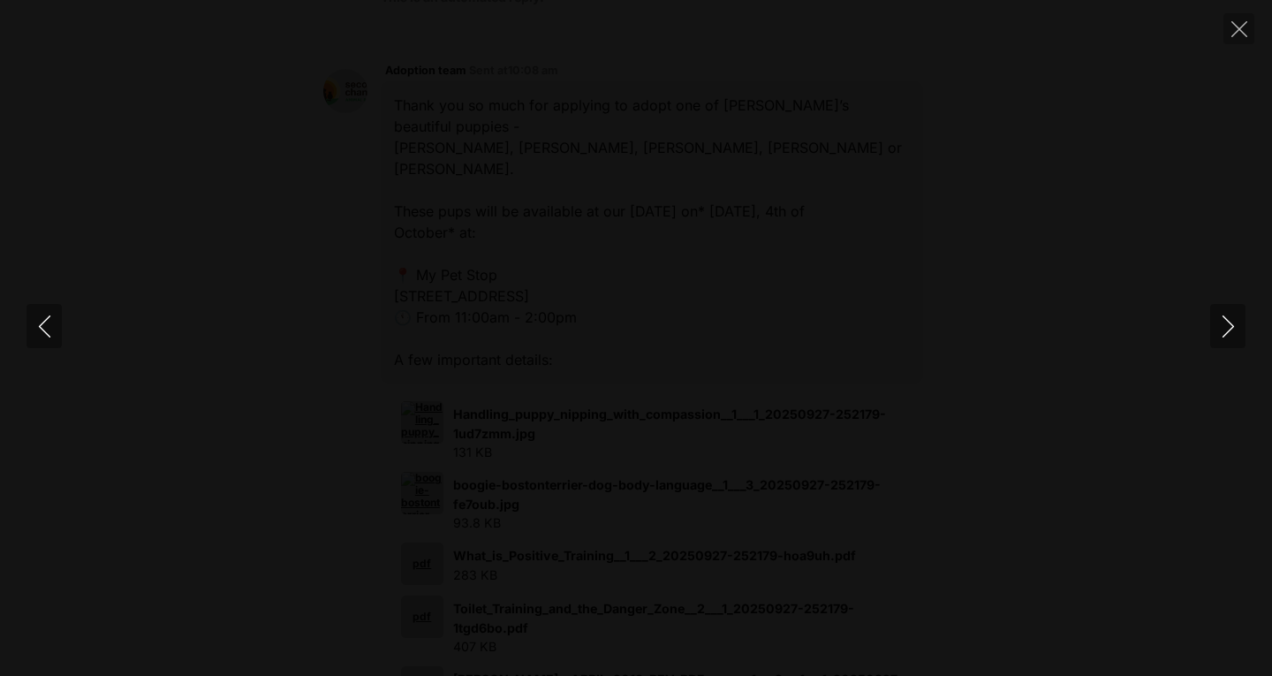
click at [724, 338] on img at bounding box center [636, 338] width 177 height 0
drag, startPoint x: 729, startPoint y: 367, endPoint x: 647, endPoint y: 165, distance: 217.9
click at [616, 164] on img at bounding box center [528, 164] width 177 height 0
drag, startPoint x: 819, startPoint y: 327, endPoint x: 864, endPoint y: 450, distance: 130.8
click at [687, 254] on img at bounding box center [598, 254] width 177 height 0
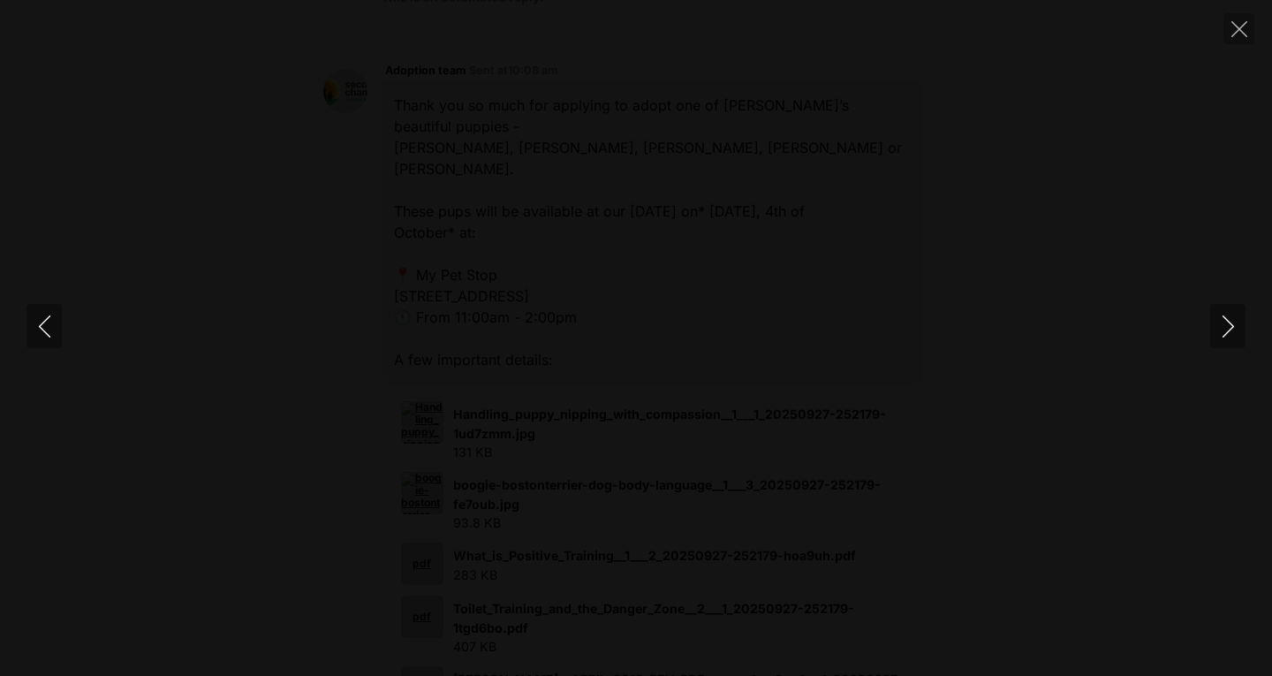
click at [688, 259] on img at bounding box center [599, 259] width 177 height 0
click at [1239, 26] on icon "Close" at bounding box center [1239, 29] width 16 height 16
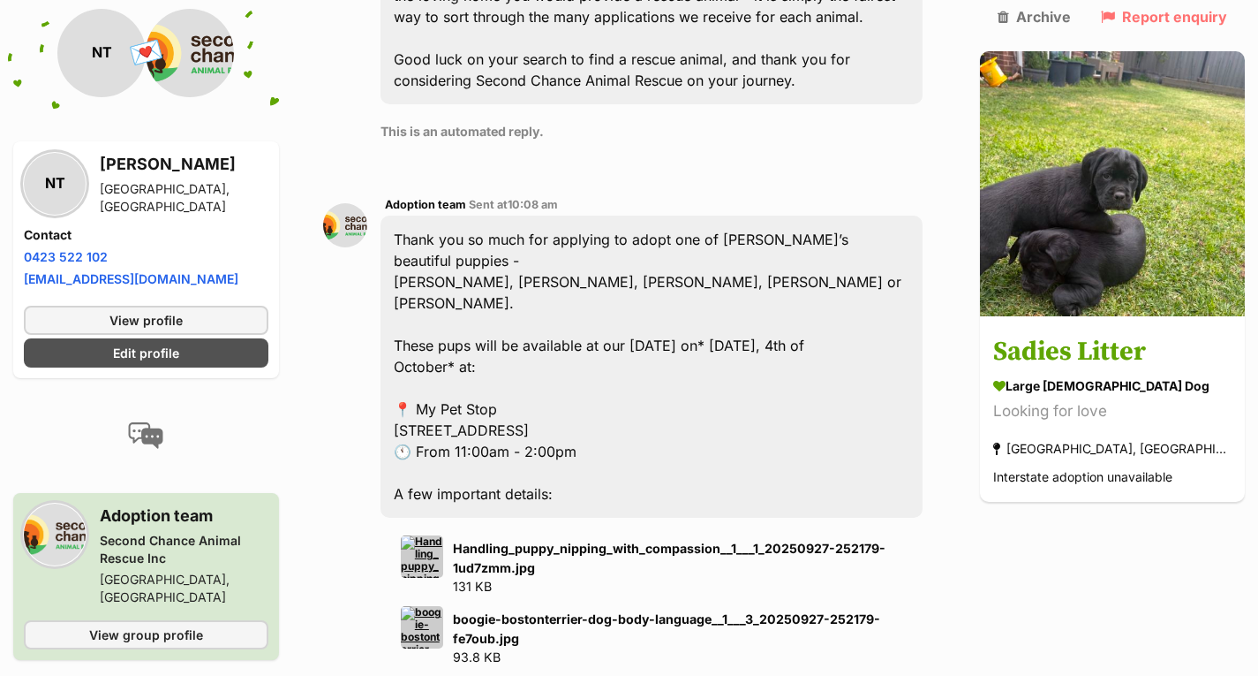
scroll to position [1517, 0]
drag, startPoint x: 408, startPoint y: 240, endPoint x: 722, endPoint y: 243, distance: 313.5
click at [722, 243] on div "Thank you so much for applying to adopt one of Sadie’s beautiful puppies - Sydn…" at bounding box center [652, 368] width 542 height 302
drag, startPoint x: 433, startPoint y: 218, endPoint x: 723, endPoint y: 233, distance: 290.9
click at [723, 233] on div "Thank you so much for applying to adopt one of Sadie’s beautiful puppies - Sydn…" at bounding box center [652, 368] width 542 height 302
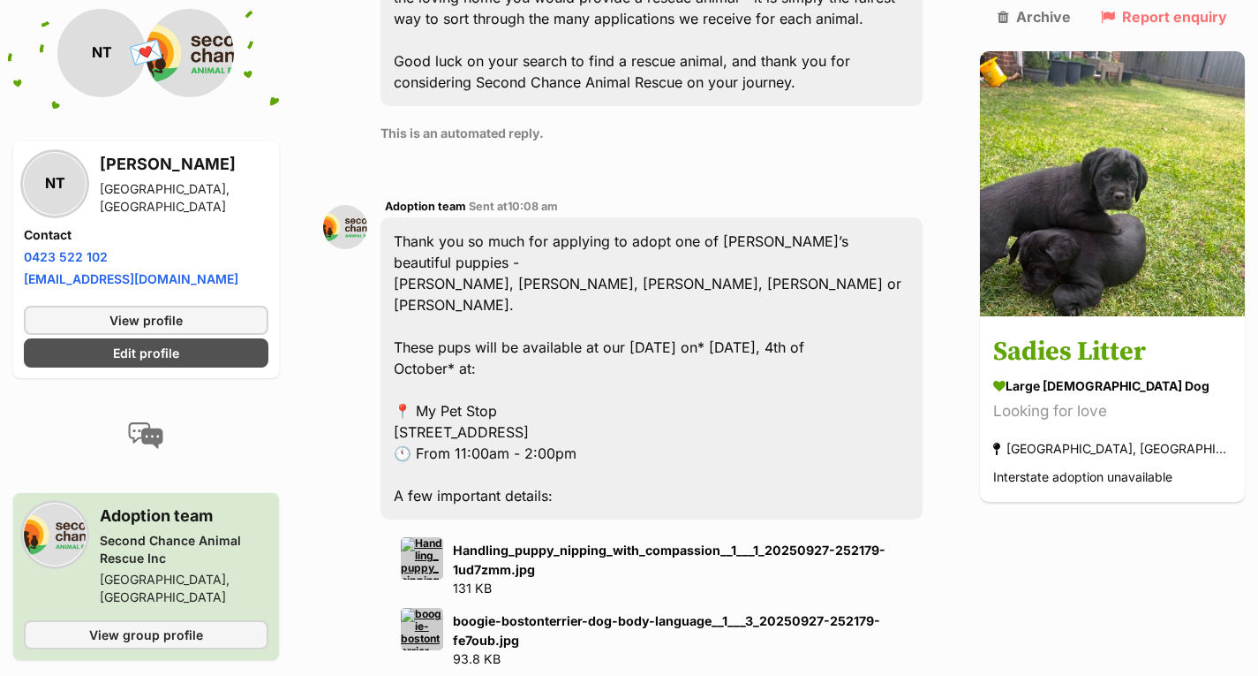
copy div "y Pet Stop 217 Mickleham Road, Westmeadows VIC 3049"
click at [708, 330] on div "Adoption team Sent at 10:08 am Thank you so much for applying to adopt one of S…" at bounding box center [652, 529] width 542 height 666
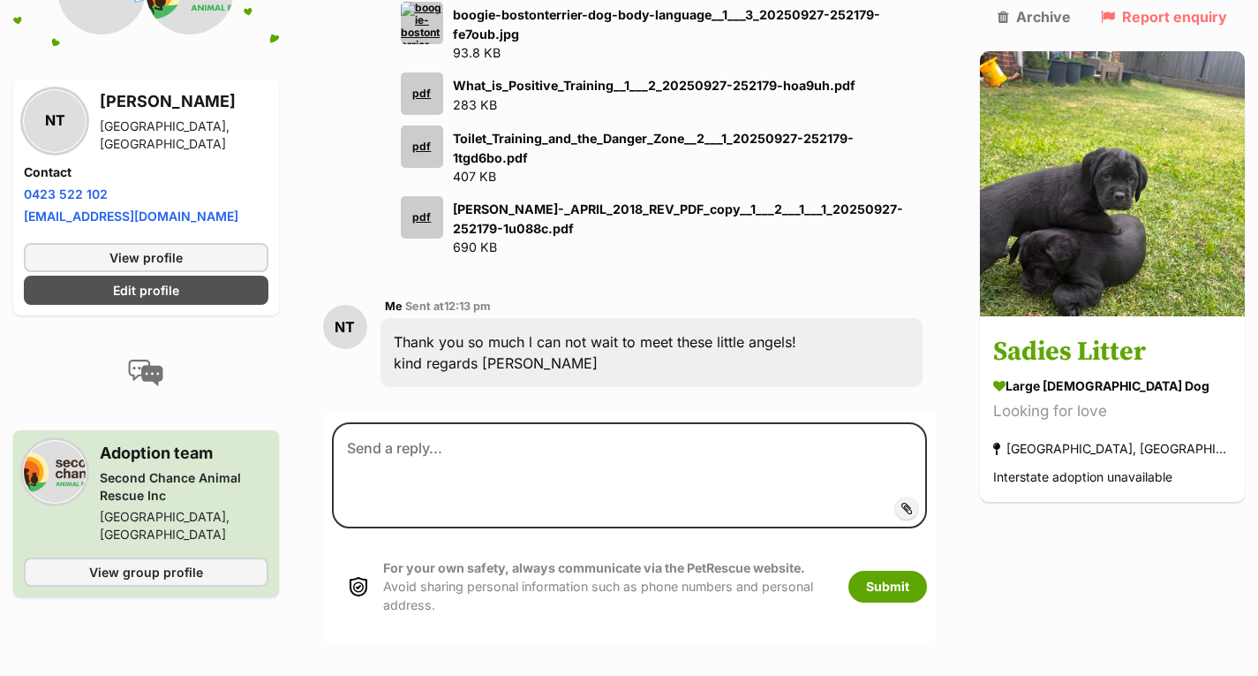
scroll to position [2128, 0]
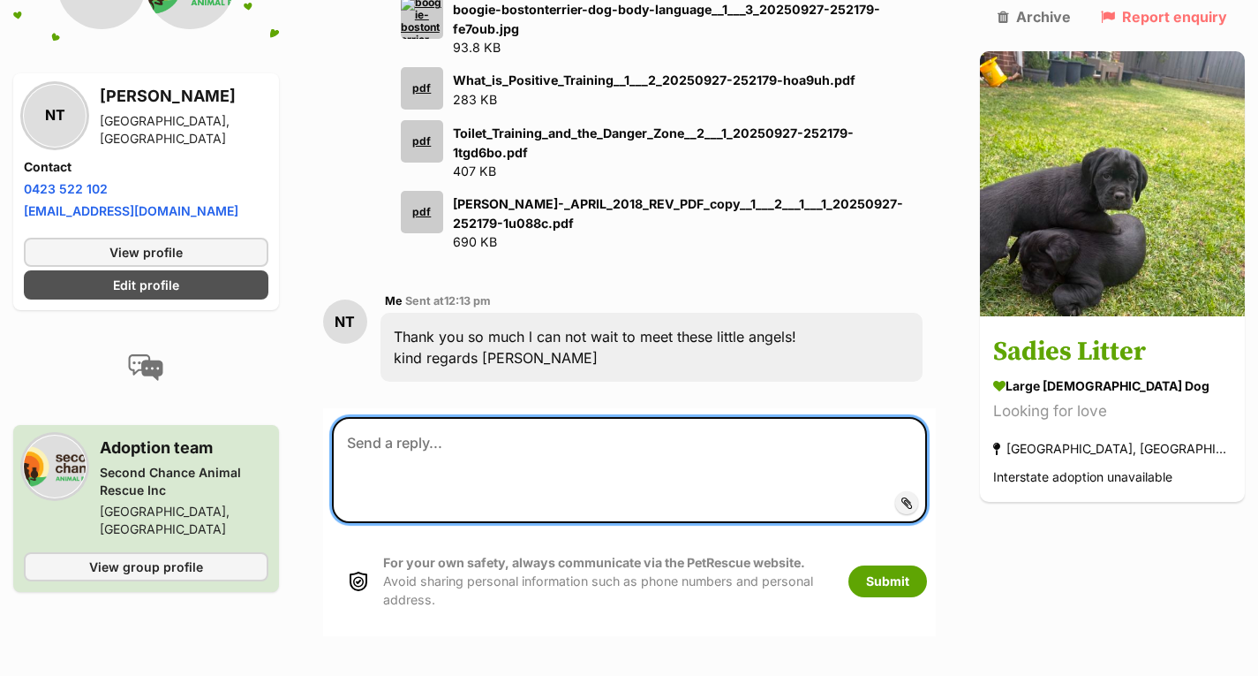
click at [692, 417] on textarea at bounding box center [629, 470] width 595 height 106
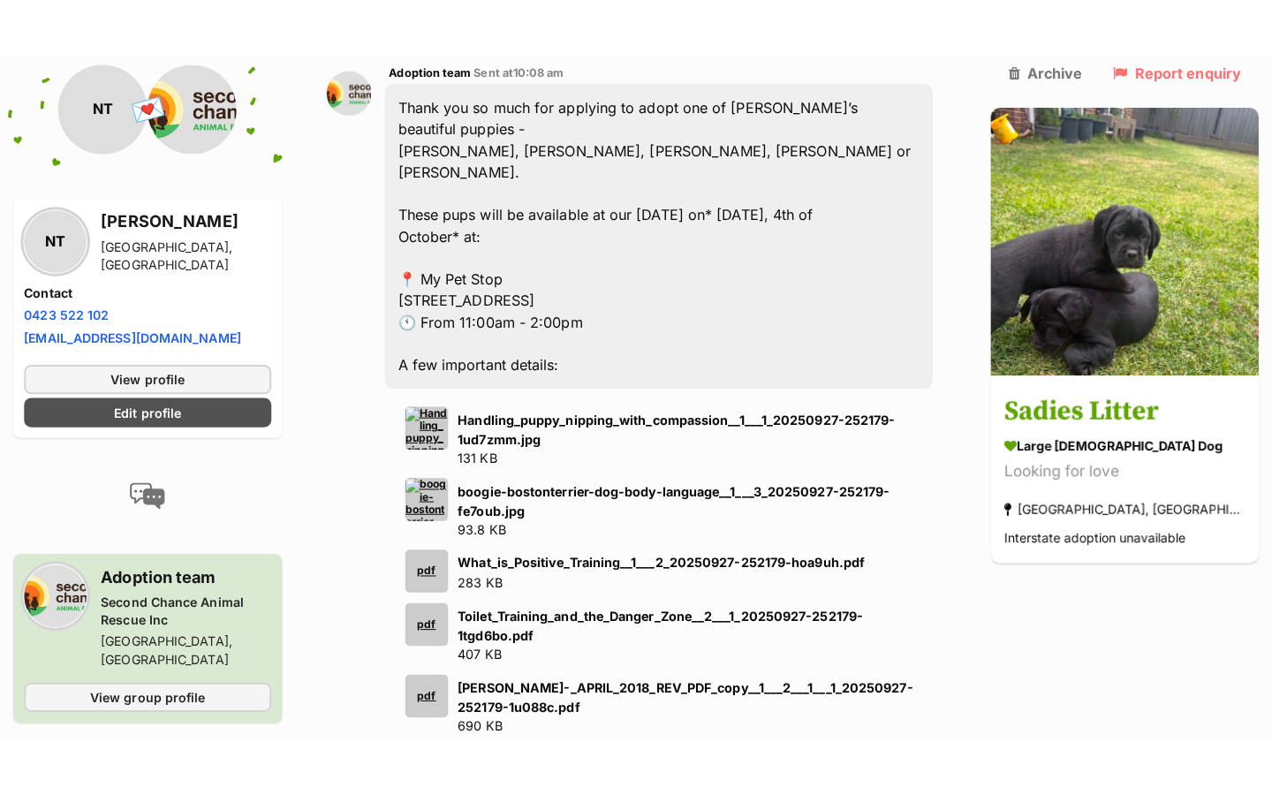
scroll to position [1762, 0]
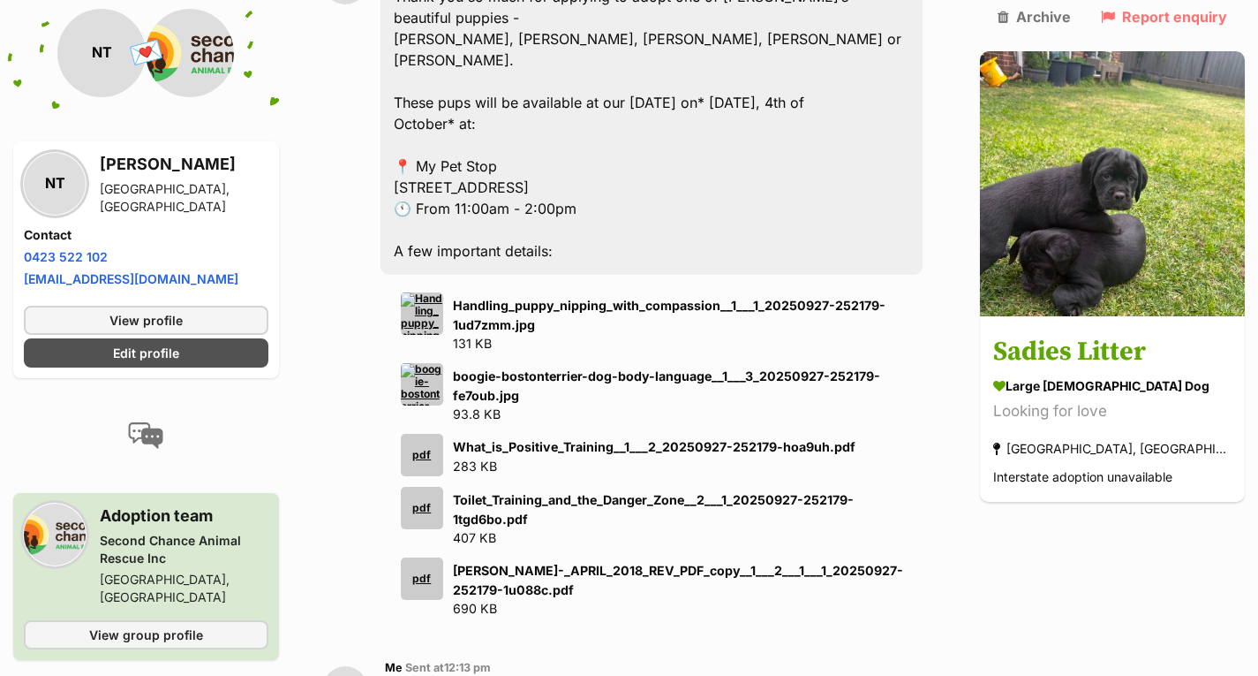
click at [429, 292] on img at bounding box center [422, 313] width 42 height 42
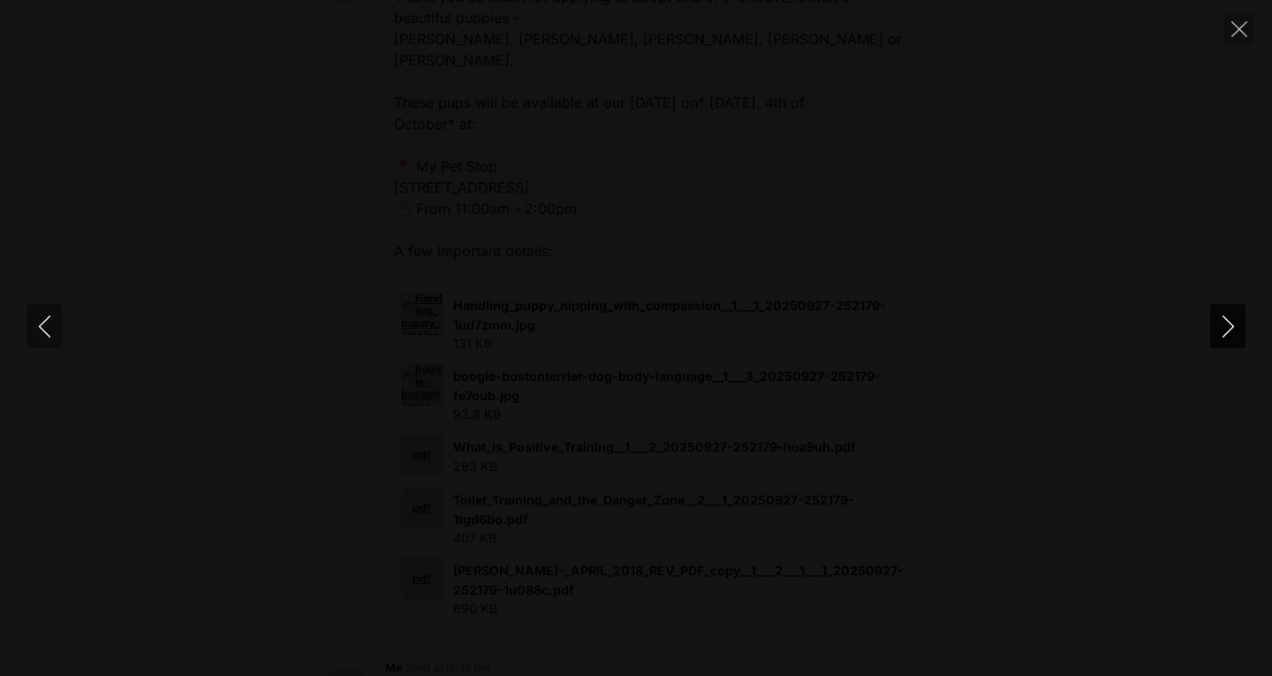
click at [1238, 327] on icon "Next" at bounding box center [1228, 326] width 22 height 22
click at [38, 320] on icon "Previous" at bounding box center [45, 326] width 22 height 22
click at [1221, 335] on icon "Next" at bounding box center [1228, 326] width 22 height 22
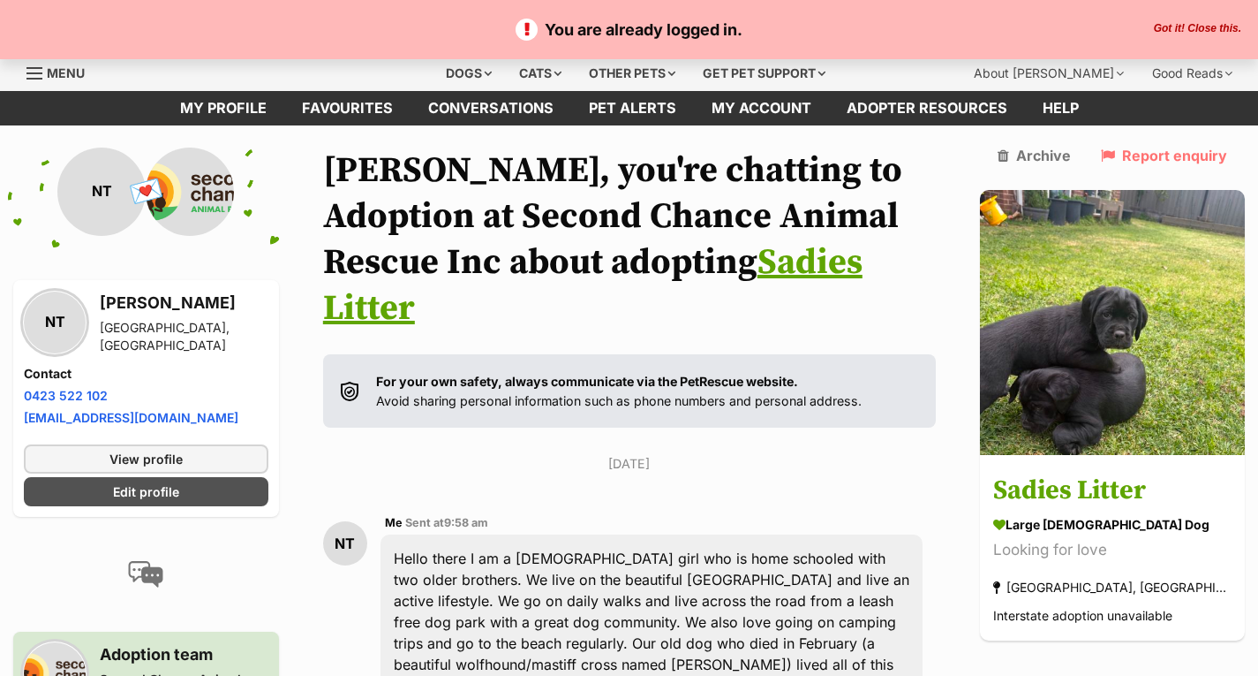
click at [1228, 22] on button "Got it! Close this." at bounding box center [1198, 29] width 98 height 14
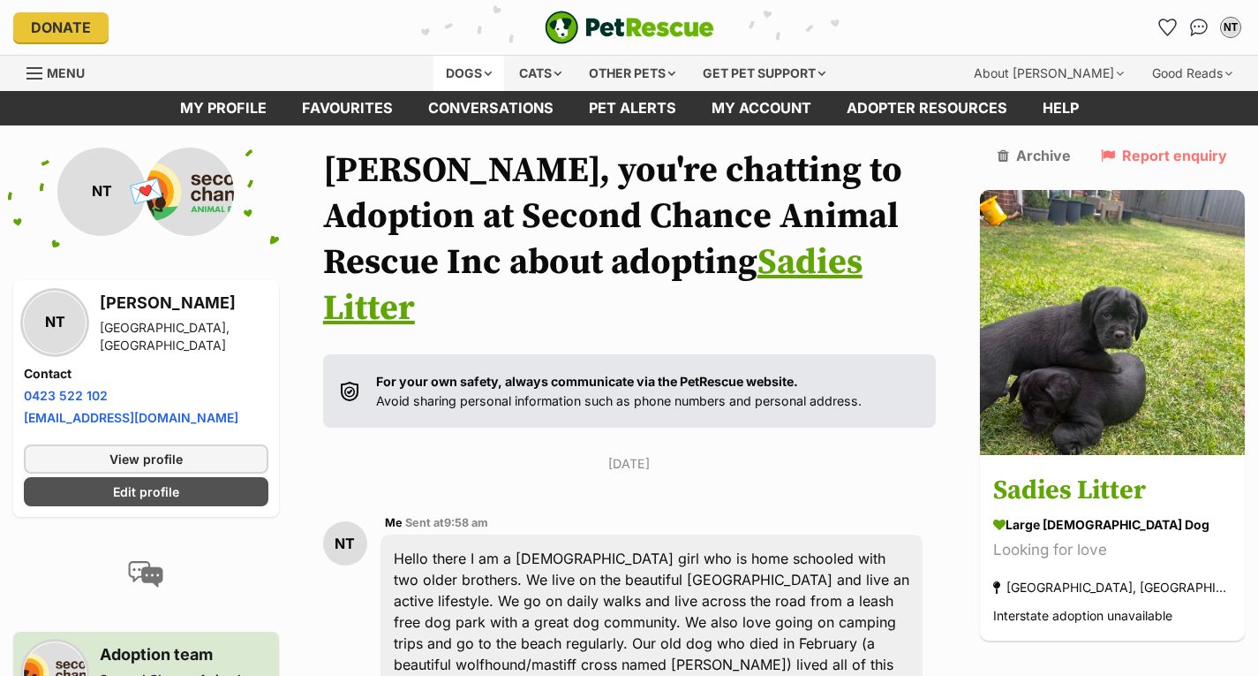
click at [457, 82] on div "Dogs" at bounding box center [469, 73] width 71 height 35
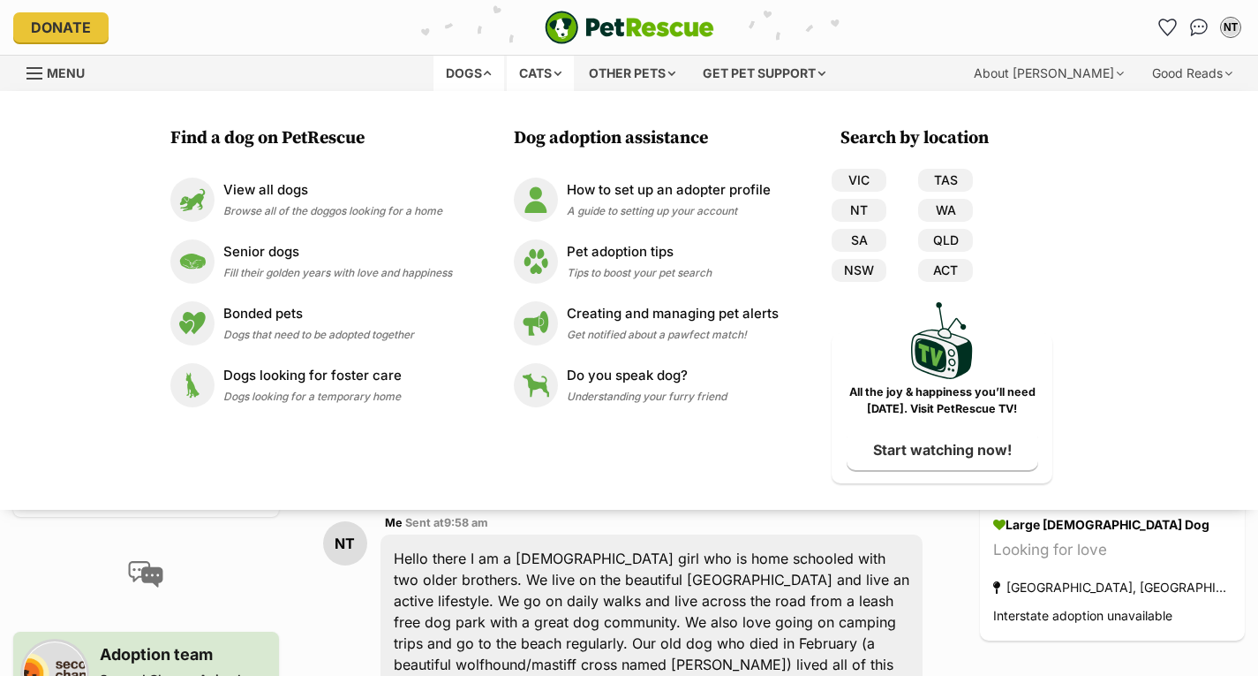
click at [557, 71] on div "Cats" at bounding box center [540, 73] width 67 height 35
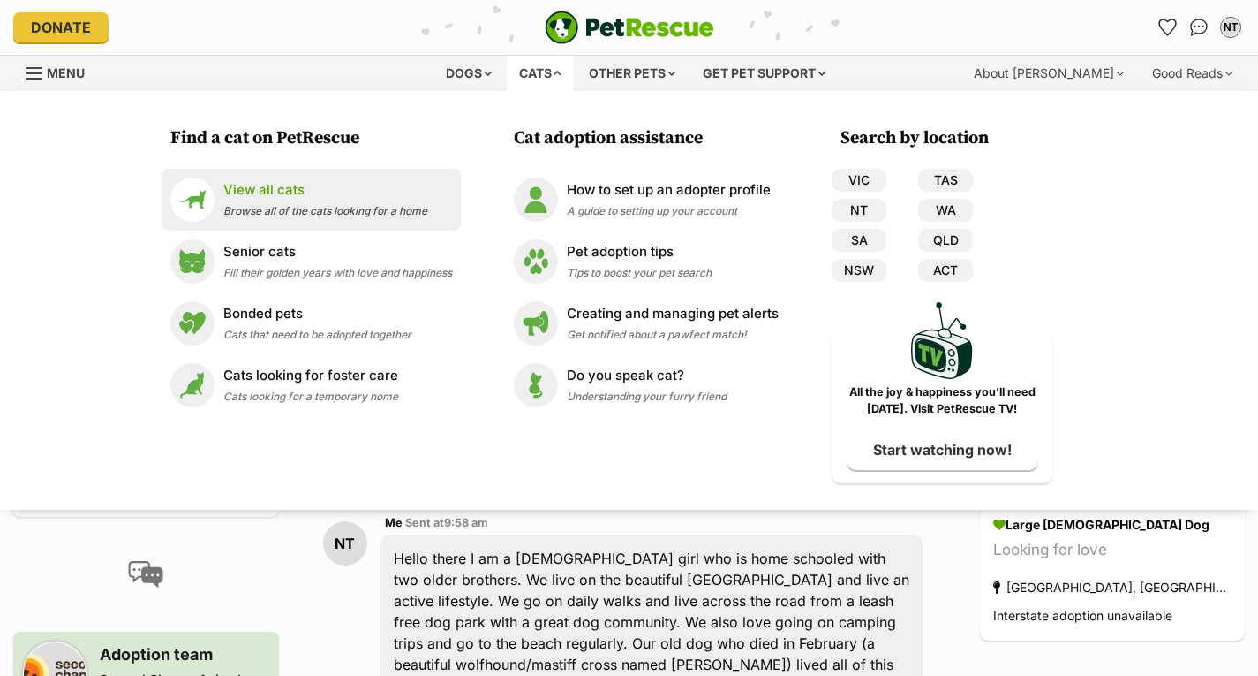
click at [271, 210] on span "Browse all of the cats looking for a home" at bounding box center [325, 210] width 204 height 13
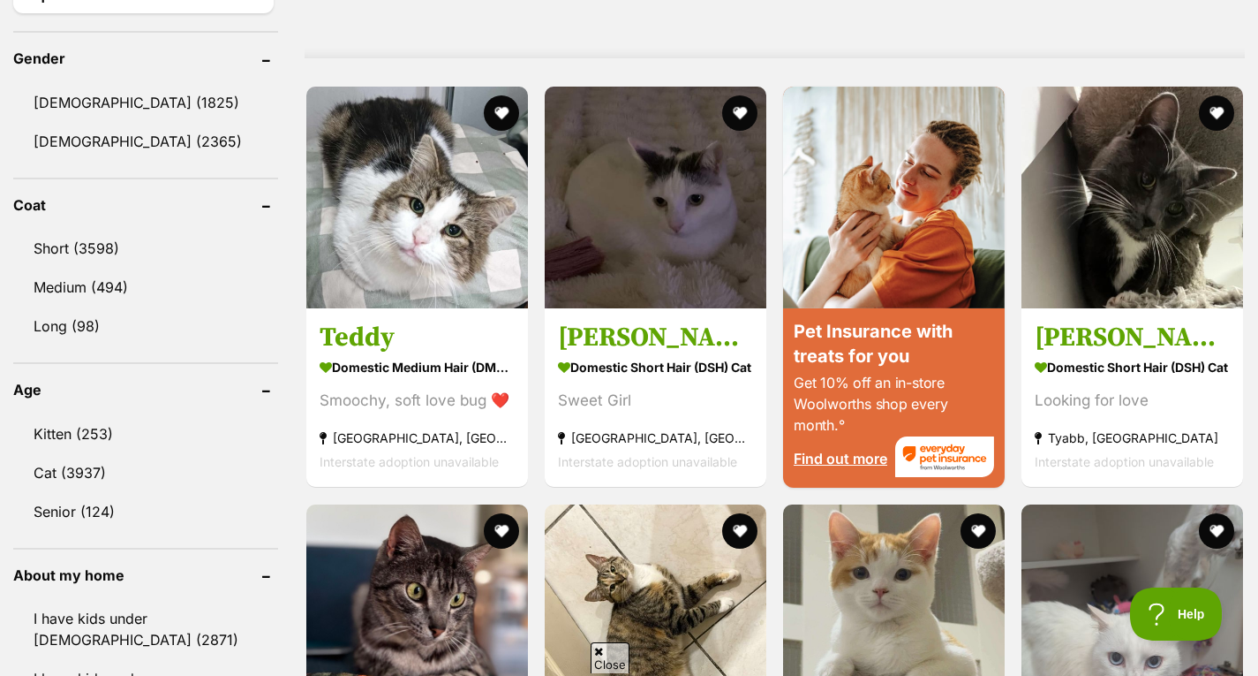
scroll to position [1492, 0]
click at [207, 418] on link "Kitten (253)" at bounding box center [145, 434] width 265 height 37
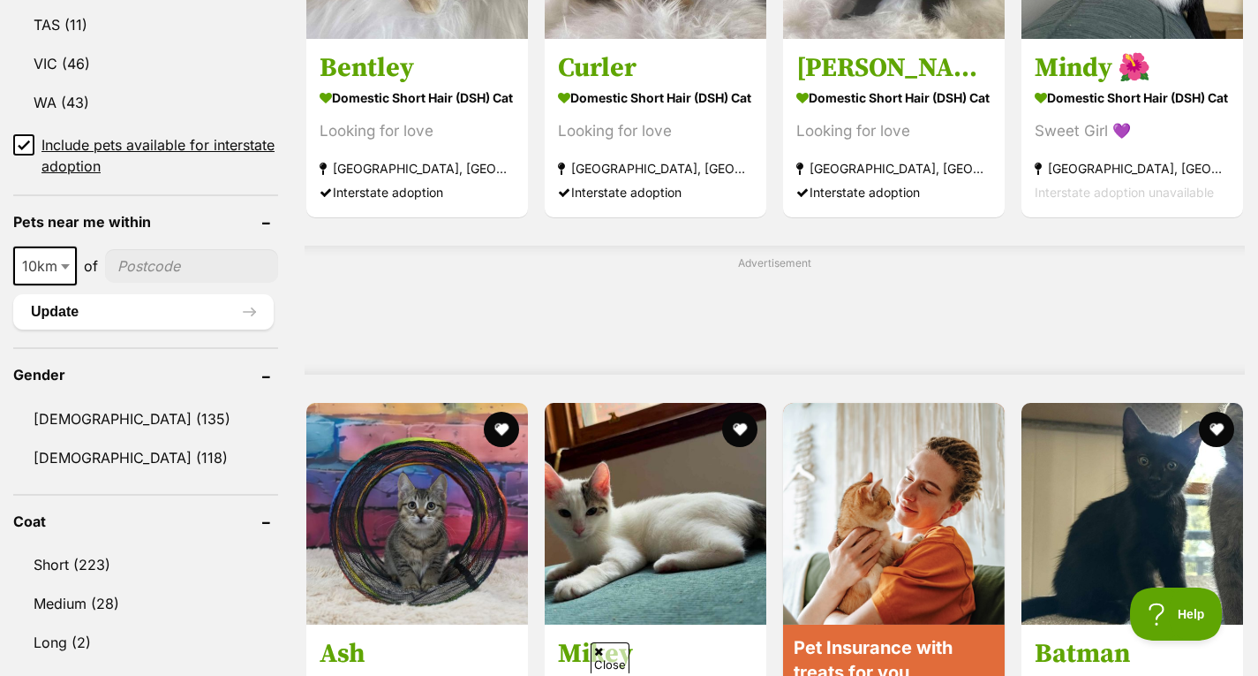
click at [181, 265] on input"] "postcode" at bounding box center [191, 266] width 173 height 34
type input"] "3199"
click at [66, 268] on b at bounding box center [65, 266] width 9 height 5
select select "250"
click at [215, 309] on button "Update" at bounding box center [143, 311] width 261 height 35
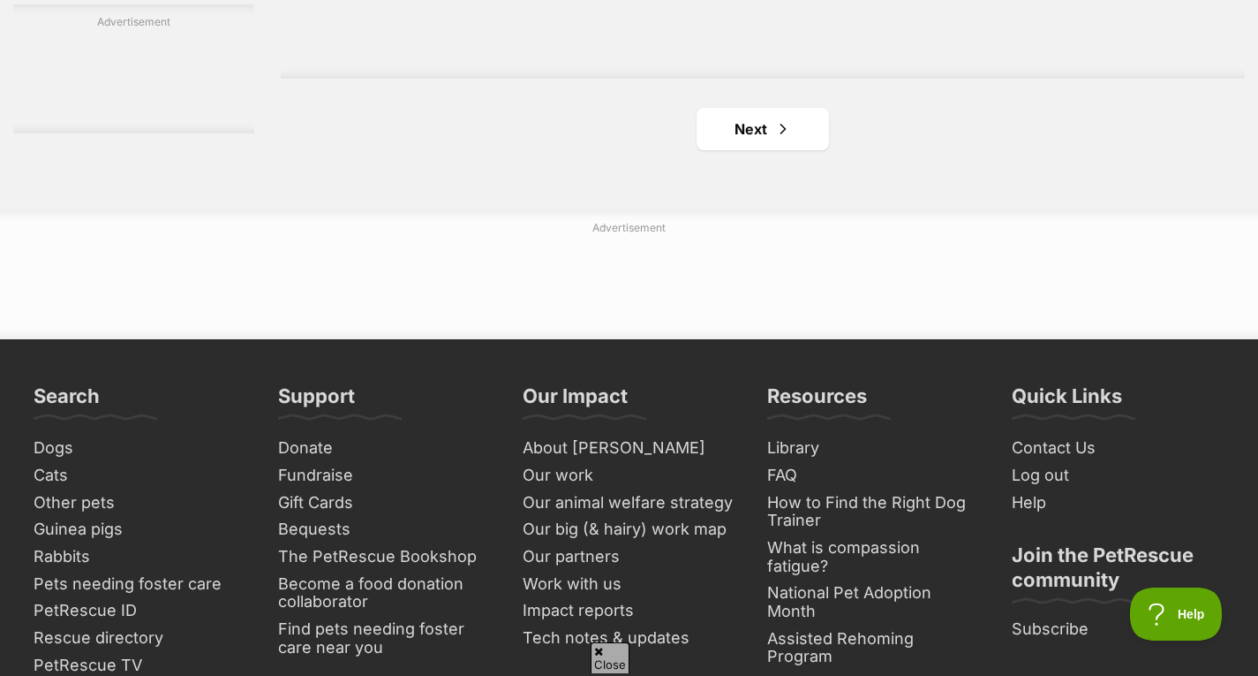
scroll to position [3105, 0]
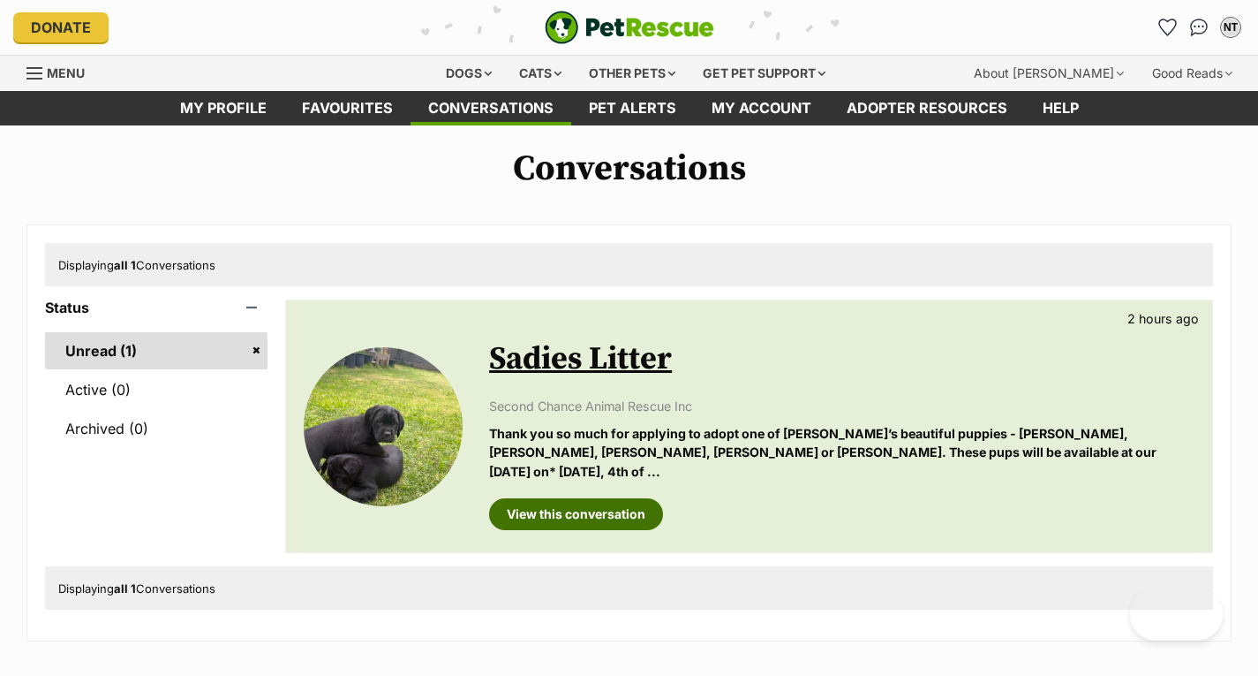
click at [571, 503] on link "View this conversation" at bounding box center [576, 514] width 174 height 32
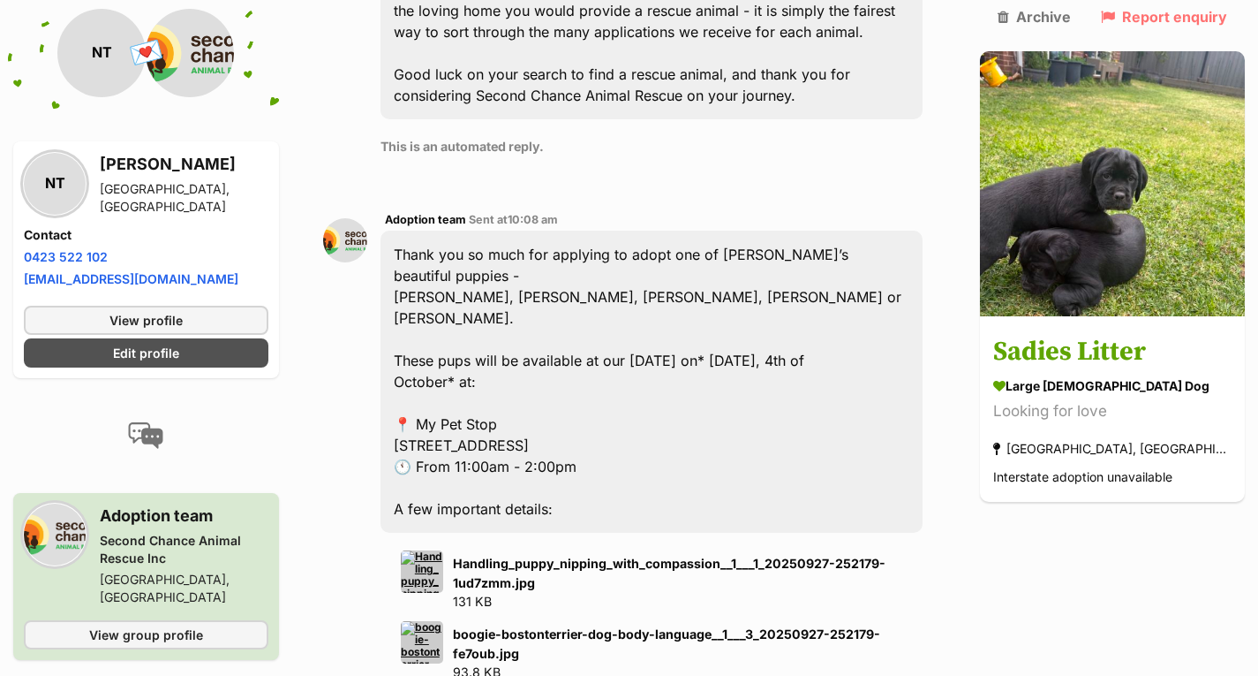
scroll to position [1505, 0]
drag, startPoint x: 608, startPoint y: 276, endPoint x: 397, endPoint y: 227, distance: 216.6
click at [397, 230] on div "Thank you so much for applying to adopt one of [PERSON_NAME]’s beautiful puppie…" at bounding box center [652, 381] width 542 height 302
click at [586, 230] on div "Thank you so much for applying to adopt one of [PERSON_NAME]’s beautiful puppie…" at bounding box center [652, 381] width 542 height 302
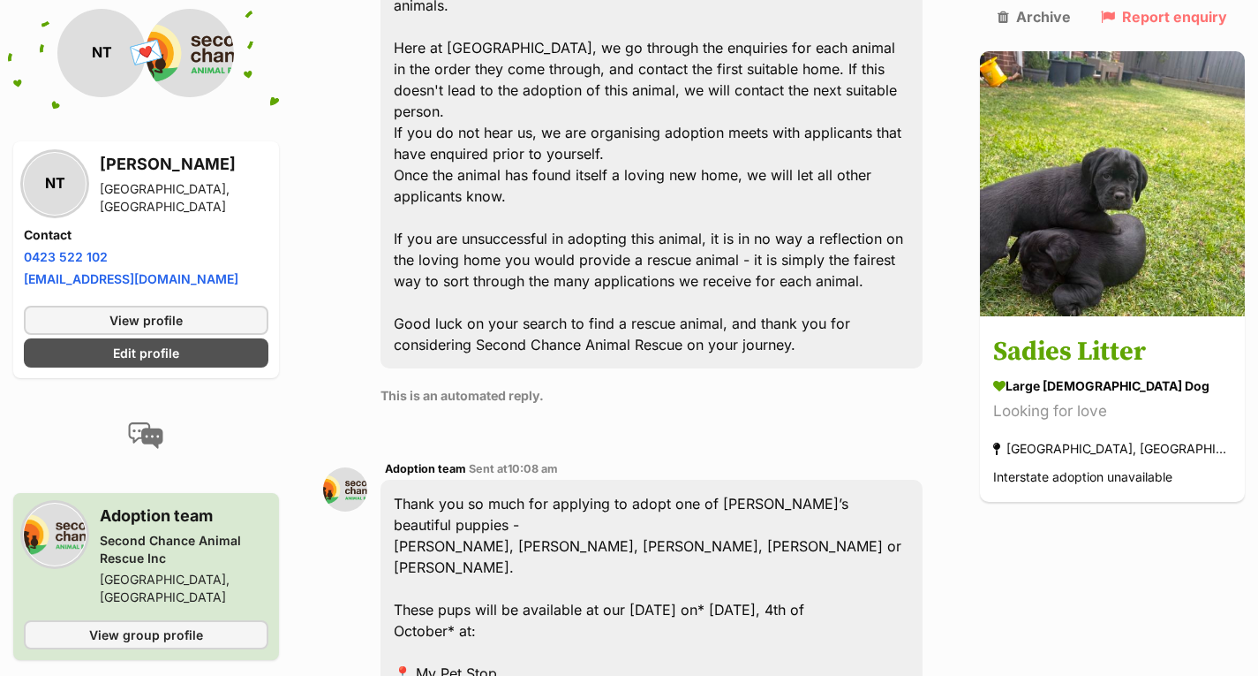
scroll to position [1256, 0]
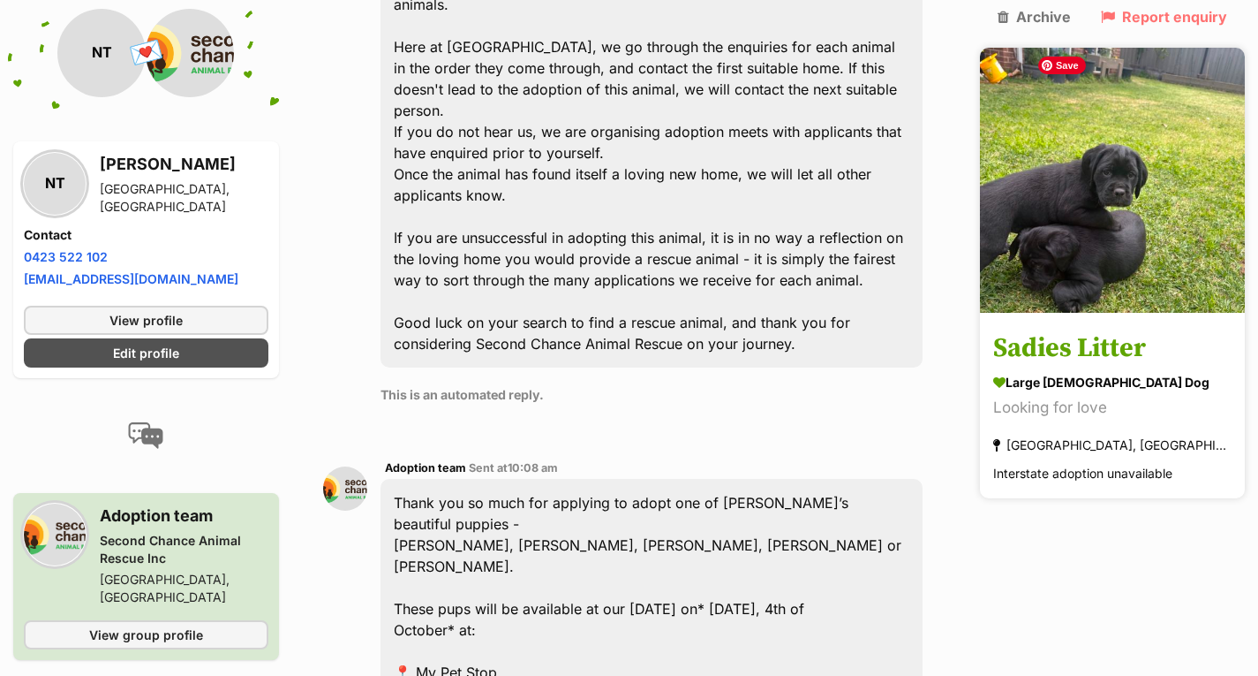
click at [1123, 185] on img at bounding box center [1112, 180] width 265 height 265
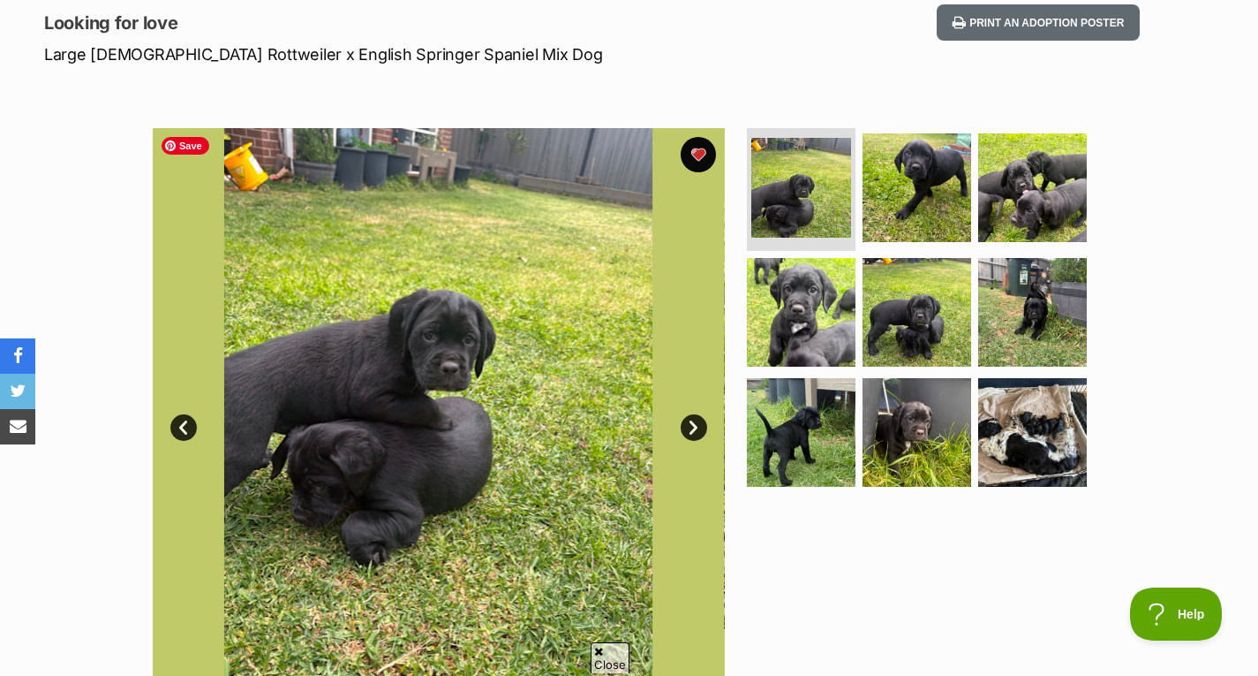
scroll to position [240, 0]
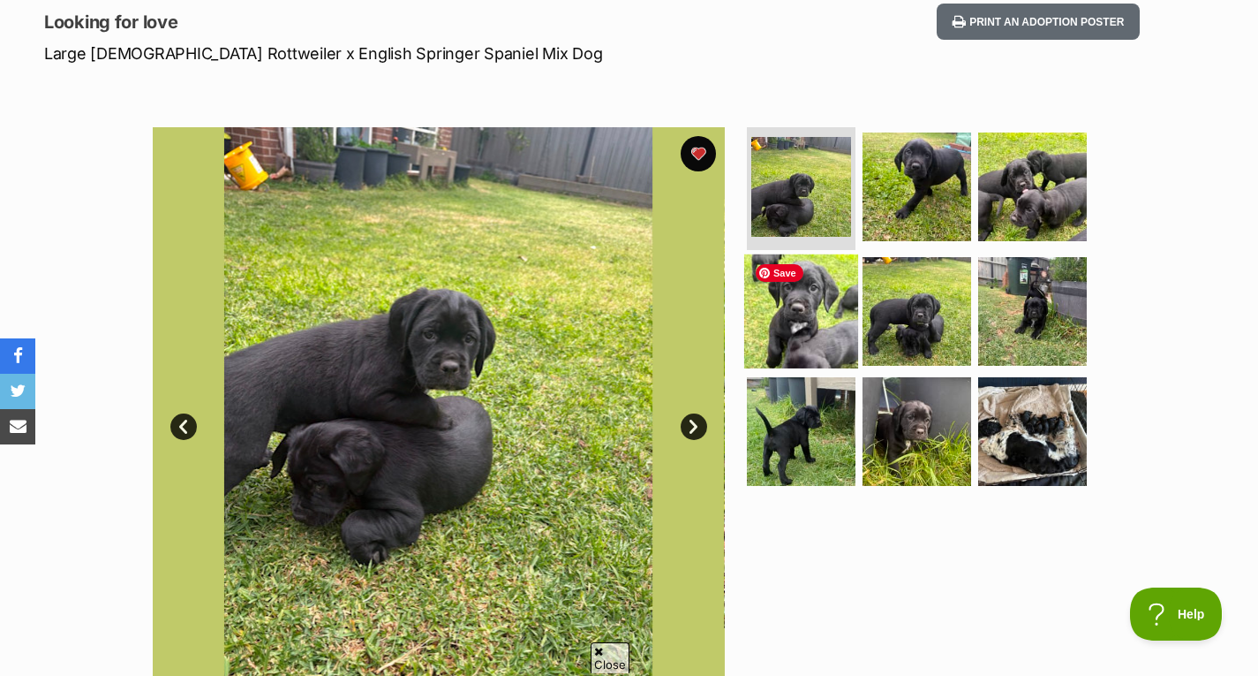
click at [802, 298] on img at bounding box center [801, 311] width 114 height 114
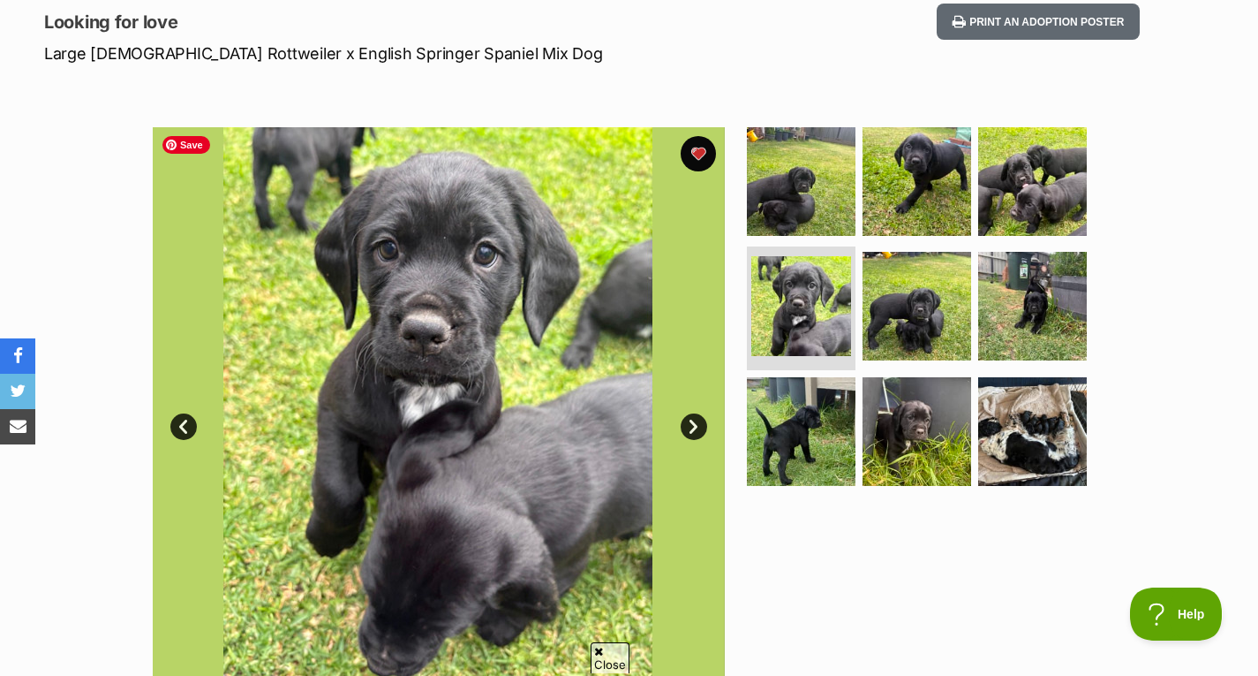
scroll to position [0, 0]
